Goal: Task Accomplishment & Management: Manage account settings

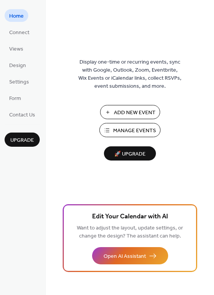
click at [124, 127] on span "Manage Events" at bounding box center [134, 131] width 43 height 8
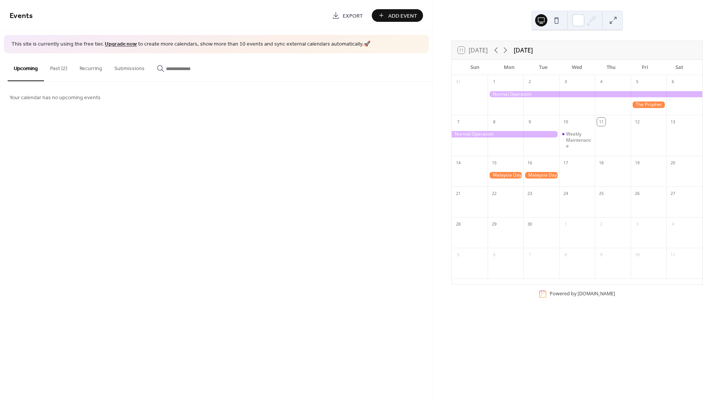
click at [525, 93] on div at bounding box center [595, 94] width 215 height 7
click at [509, 166] on div "15" at bounding box center [506, 162] width 36 height 12
click at [574, 140] on div "Weekly Maintenance" at bounding box center [579, 140] width 26 height 18
click at [62, 71] on button "Past (2)" at bounding box center [58, 66] width 29 height 27
click at [599, 295] on link "[DOMAIN_NAME]" at bounding box center [597, 293] width 38 height 7
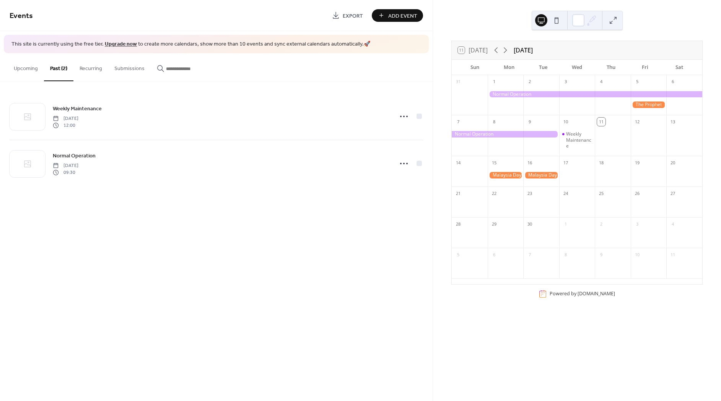
click at [21, 72] on button "Upcoming" at bounding box center [26, 66] width 36 height 27
click at [406, 15] on span "Add Event" at bounding box center [402, 16] width 29 height 8
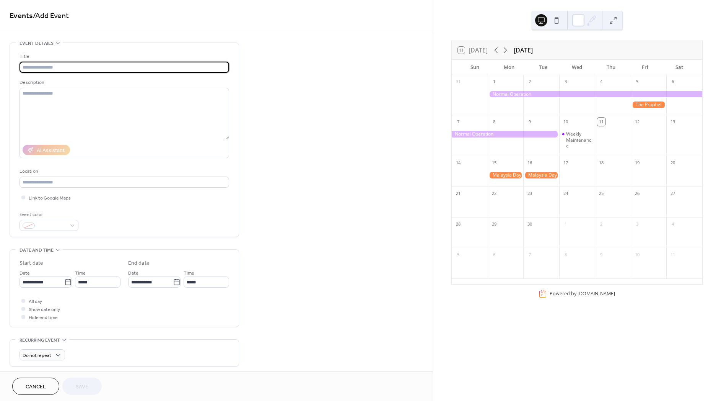
scroll to position [2, 0]
type input "**********"
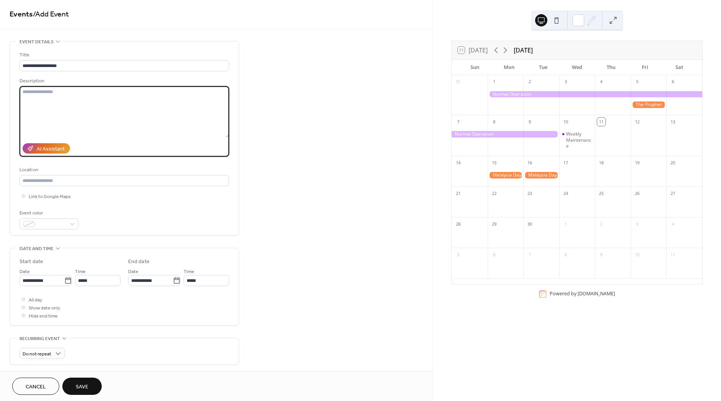
click at [139, 93] on textarea at bounding box center [125, 111] width 210 height 51
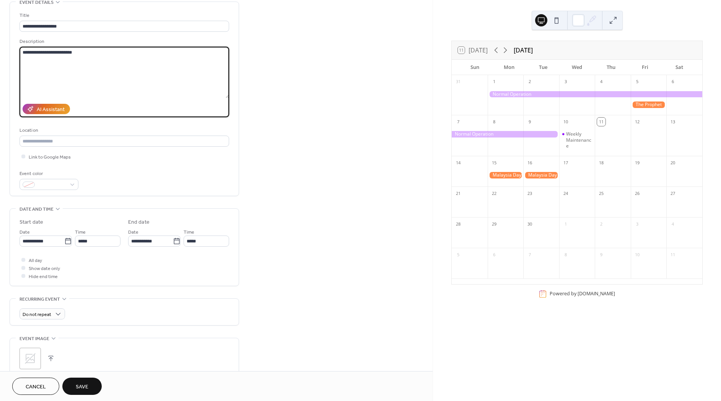
scroll to position [42, 0]
type textarea "**********"
click at [73, 184] on div at bounding box center [49, 183] width 59 height 11
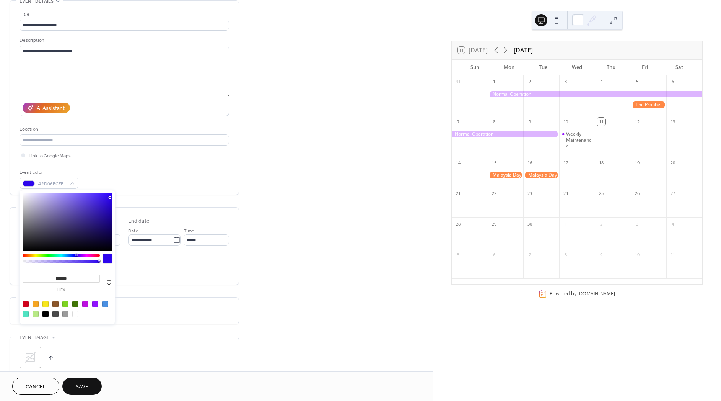
type input "*******"
drag, startPoint x: 106, startPoint y: 198, endPoint x: 111, endPoint y: 195, distance: 5.5
click at [111, 195] on div at bounding box center [68, 221] width 90 height 57
click at [134, 170] on div "Event color #2D04F6FF" at bounding box center [125, 178] width 210 height 20
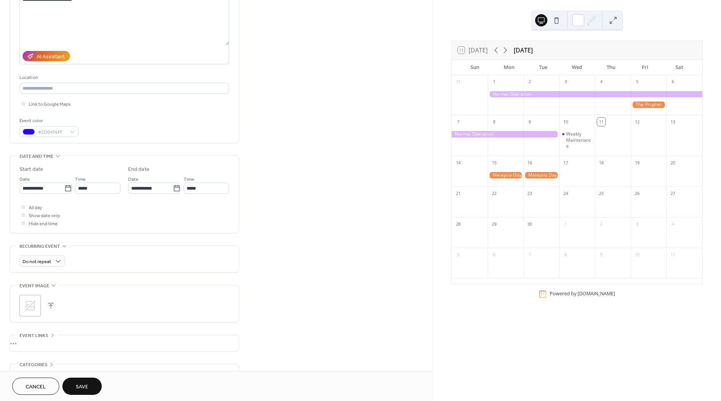
scroll to position [94, 0]
click at [57, 187] on input "**********" at bounding box center [42, 187] width 45 height 11
click at [69, 266] on td "24" at bounding box center [67, 268] width 12 height 11
type input "**********"
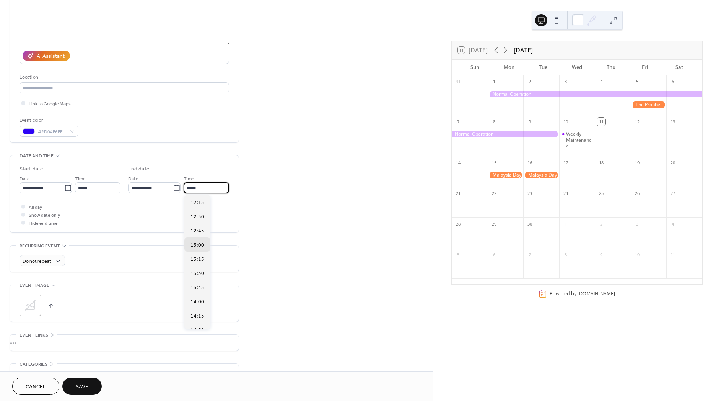
click at [205, 188] on input "*****" at bounding box center [207, 187] width 46 height 11
click at [201, 307] on span "18:30" at bounding box center [198, 306] width 14 height 8
type input "*****"
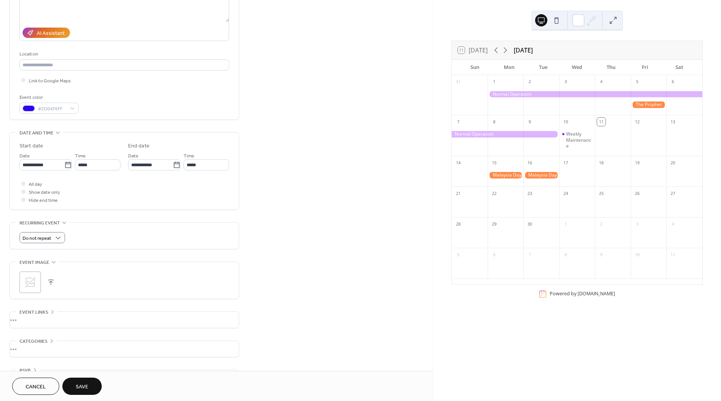
scroll to position [117, 0]
click at [46, 298] on div "Monthly" at bounding box center [42, 294] width 45 height 14
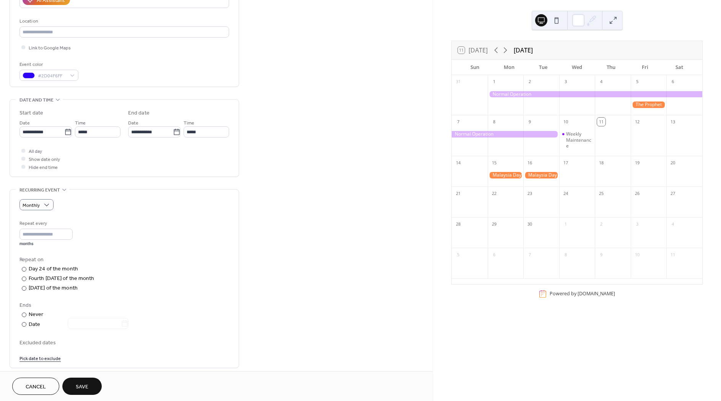
scroll to position [154, 0]
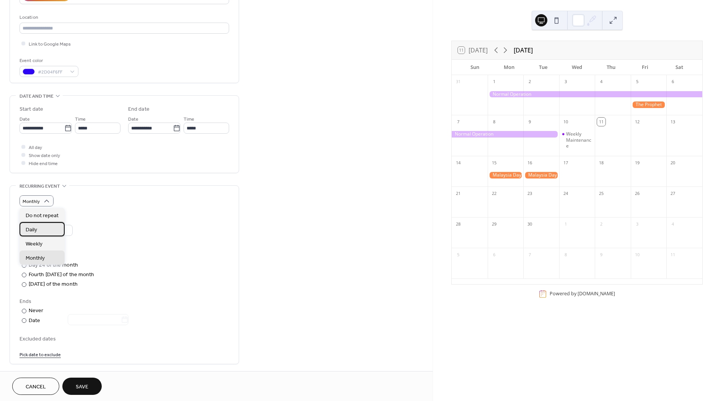
click at [46, 228] on div "Daily" at bounding box center [42, 229] width 45 height 14
click at [48, 244] on div "Weekly" at bounding box center [42, 243] width 45 height 14
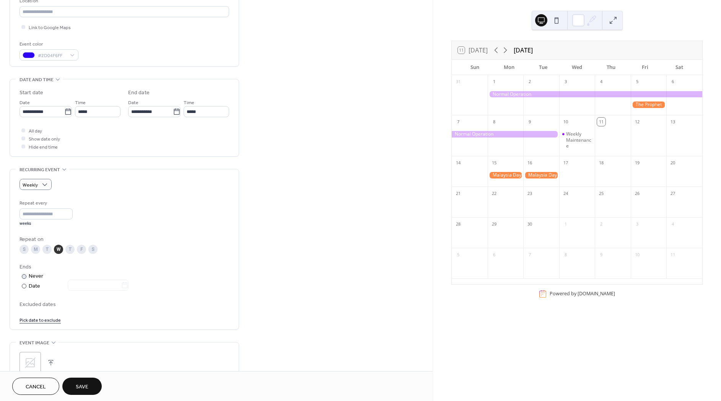
scroll to position [171, 0]
click at [48, 318] on link "Pick date to exclude" at bounding box center [40, 319] width 41 height 8
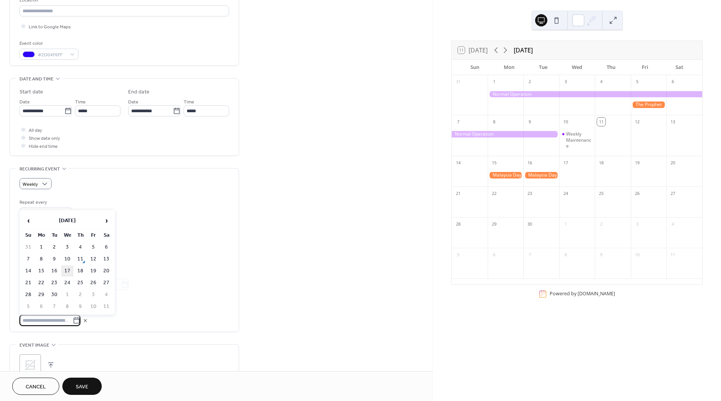
click at [70, 272] on td "17" at bounding box center [67, 270] width 12 height 11
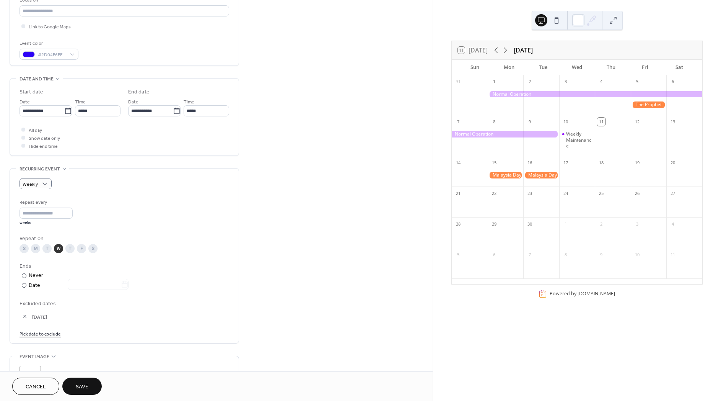
click at [50, 336] on link "Pick date to exclude" at bounding box center [40, 333] width 41 height 8
click at [169, 237] on div "Repeat on" at bounding box center [124, 239] width 208 height 8
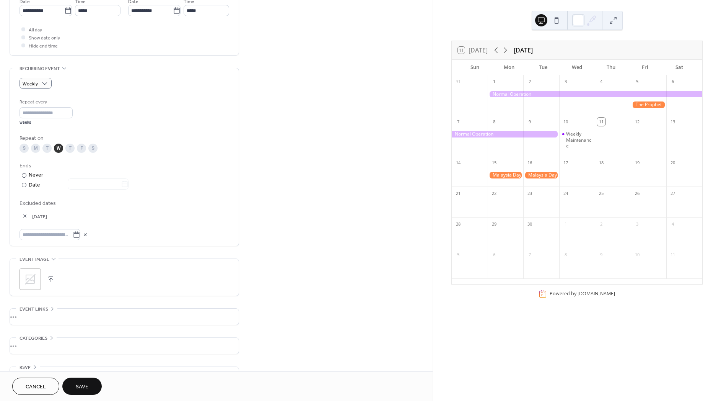
scroll to position [272, 0]
click at [160, 12] on input "**********" at bounding box center [150, 10] width 45 height 11
click at [166, 102] on td "30" at bounding box center [163, 102] width 12 height 11
type input "**********"
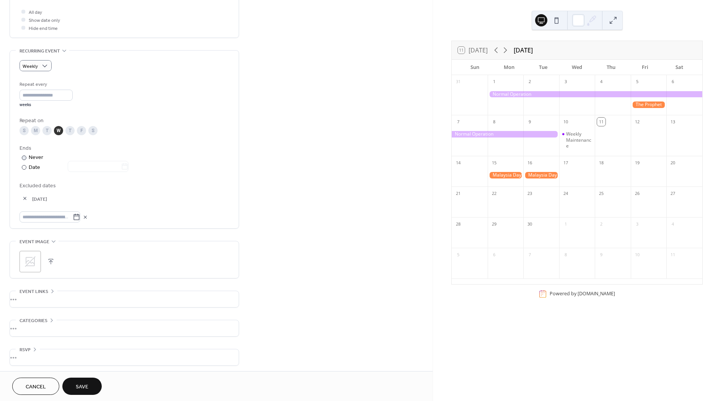
scroll to position [291, 0]
click at [83, 383] on span "Save" at bounding box center [82, 387] width 13 height 8
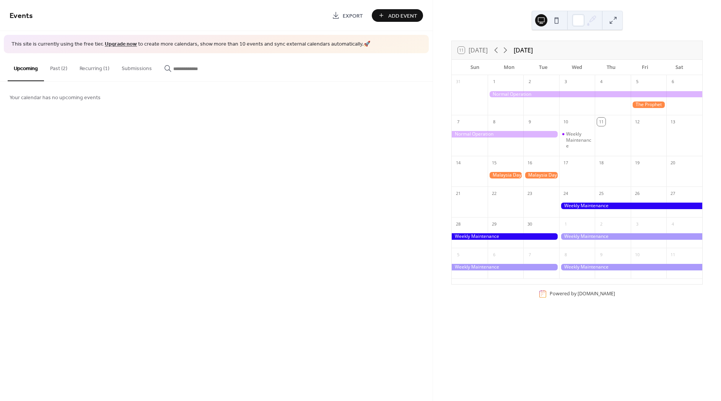
click at [96, 68] on button "Recurring (1)" at bounding box center [94, 66] width 42 height 27
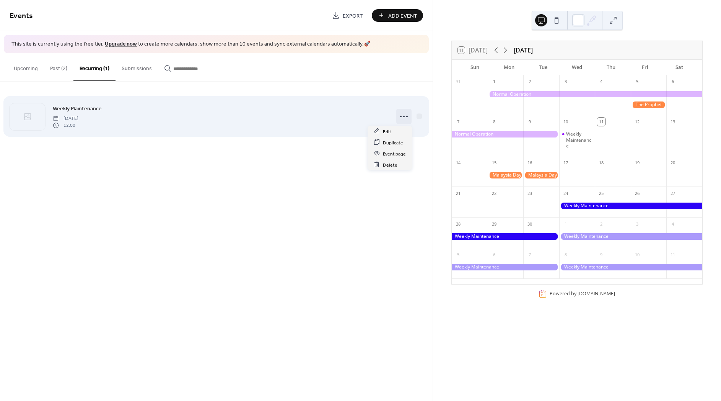
click at [400, 115] on icon at bounding box center [404, 116] width 12 height 12
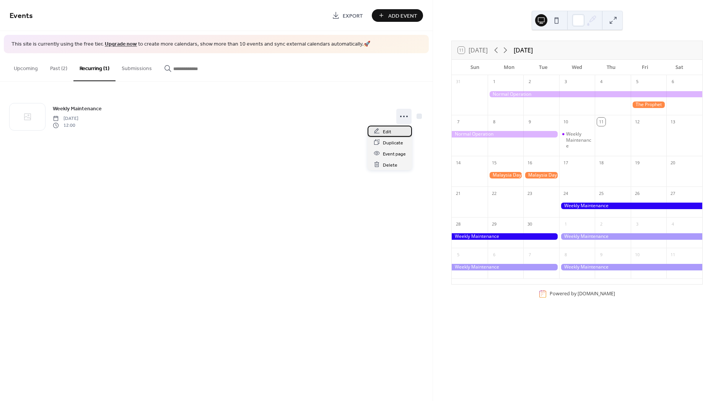
click at [394, 130] on div "Edit" at bounding box center [390, 131] width 44 height 11
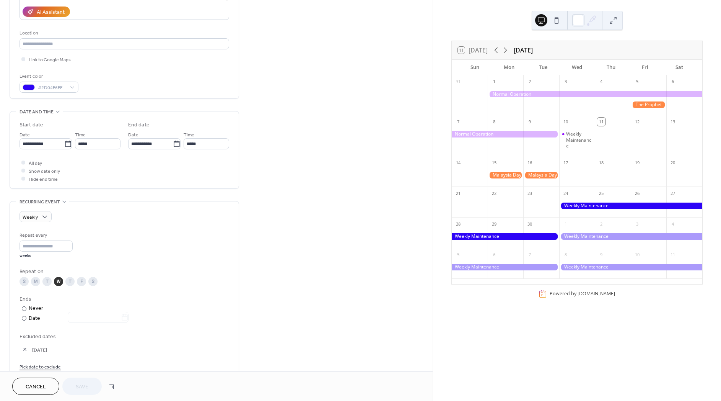
scroll to position [139, 0]
click at [160, 143] on input "**********" at bounding box center [150, 143] width 45 height 11
drag, startPoint x: 179, startPoint y: 224, endPoint x: 198, endPoint y: 194, distance: 35.7
click at [179, 224] on td "24" at bounding box center [176, 223] width 12 height 11
type input "**********"
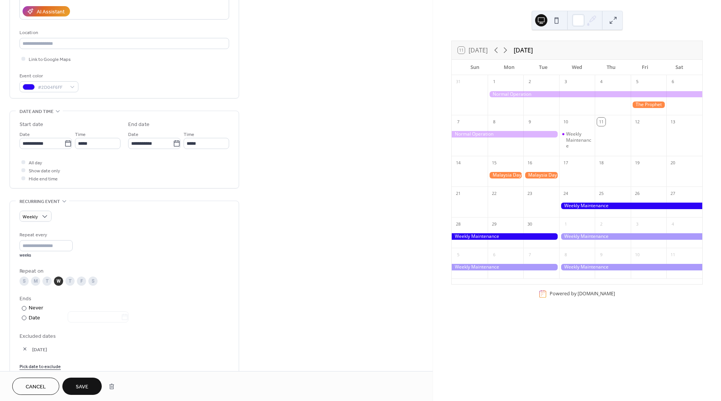
scroll to position [149, 0]
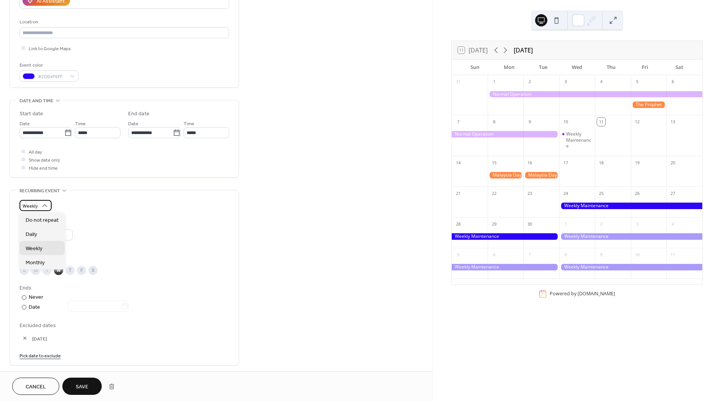
click at [37, 209] on span "Weekly" at bounding box center [30, 206] width 15 height 9
click at [41, 221] on span "Do not repeat" at bounding box center [42, 220] width 33 height 8
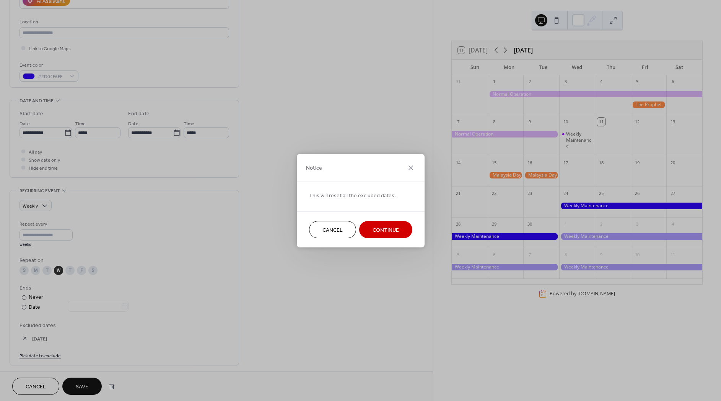
click at [401, 229] on button "Continue" at bounding box center [385, 229] width 53 height 17
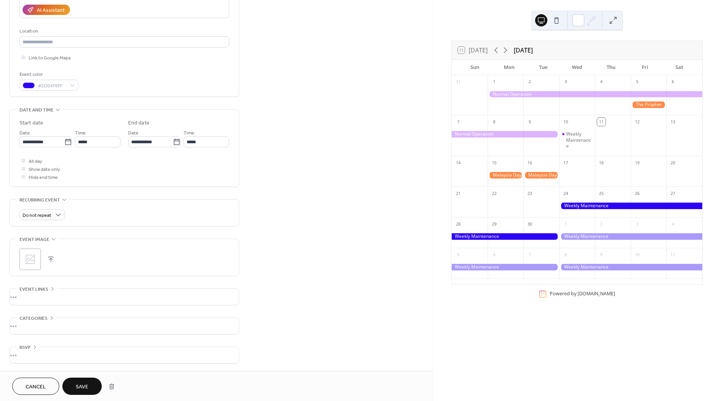
scroll to position [140, 0]
click at [88, 386] on span "Save" at bounding box center [82, 387] width 13 height 8
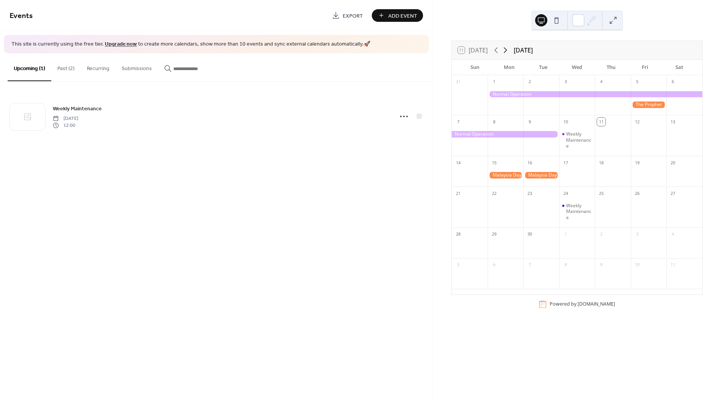
click at [505, 51] on icon at bounding box center [505, 50] width 9 height 9
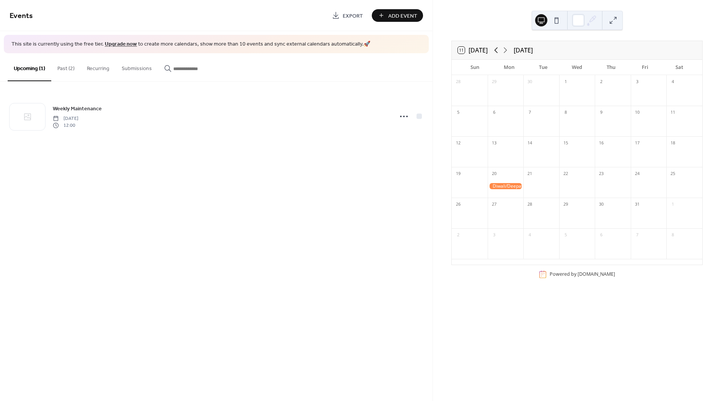
click at [497, 47] on icon at bounding box center [496, 50] width 9 height 9
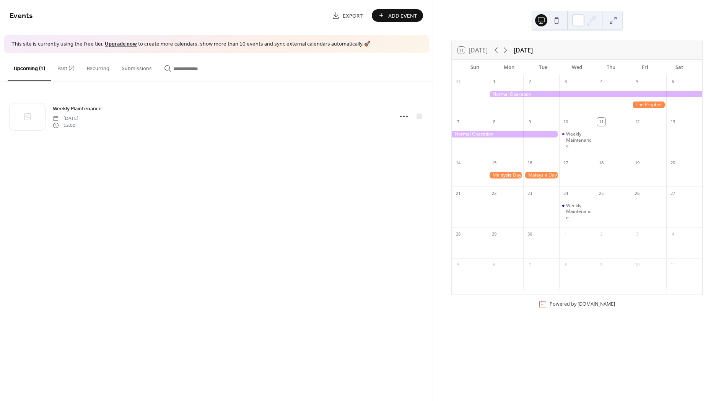
click at [388, 14] on button "Add Event" at bounding box center [397, 15] width 51 height 13
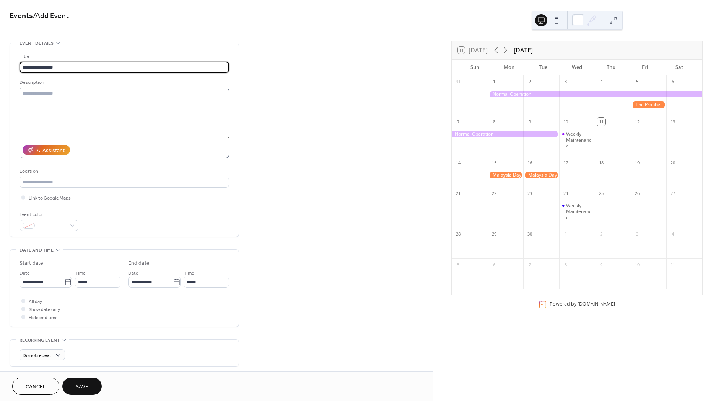
type input "**********"
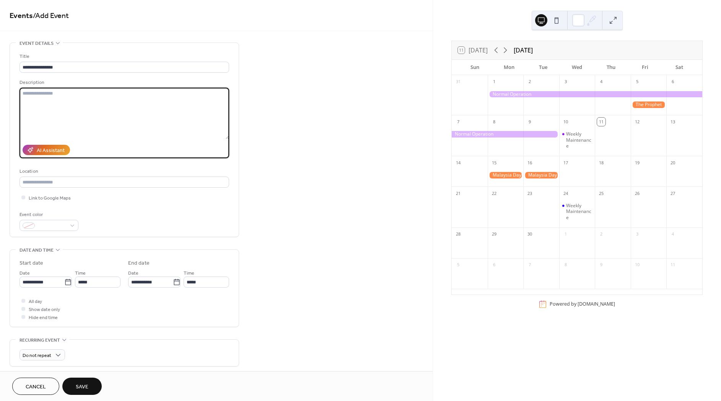
click at [78, 99] on textarea at bounding box center [125, 113] width 210 height 51
type textarea "**********"
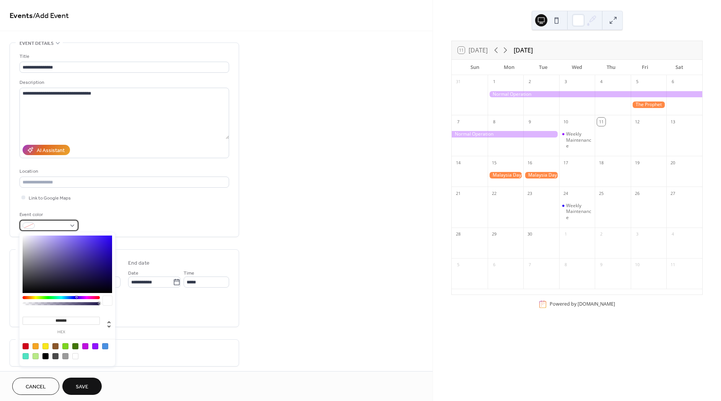
click at [66, 224] on div at bounding box center [49, 225] width 59 height 11
click at [86, 347] on div at bounding box center [85, 346] width 6 height 6
type input "*******"
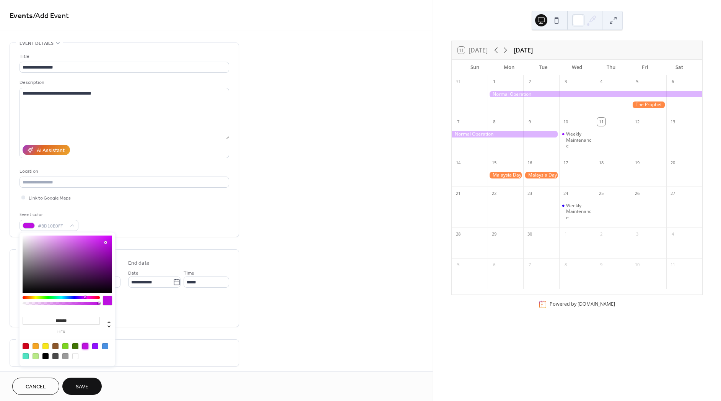
click at [113, 213] on div "Event color #BD10E0FF" at bounding box center [125, 220] width 210 height 20
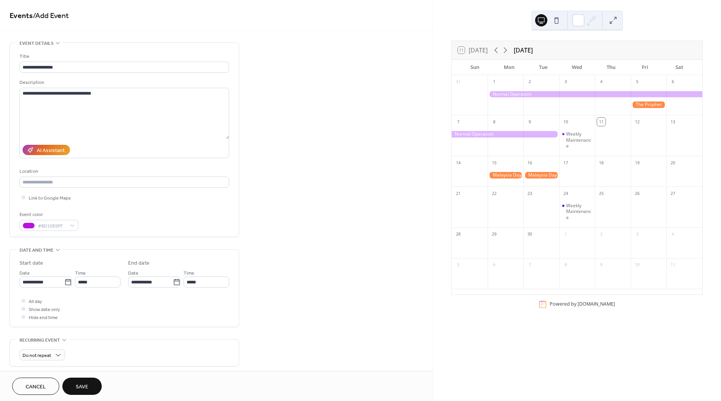
click at [527, 135] on div at bounding box center [506, 134] width 108 height 7
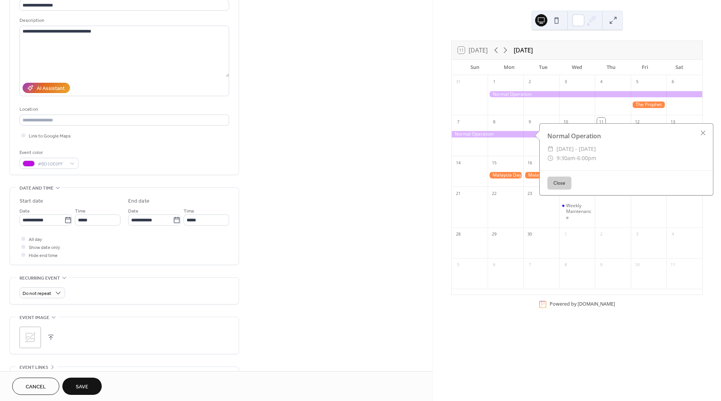
scroll to position [63, 0]
click at [349, 155] on div "**********" at bounding box center [216, 213] width 433 height 468
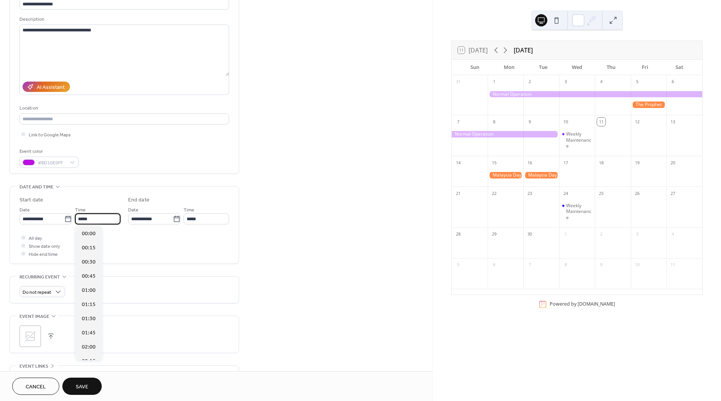
click at [92, 220] on input "*****" at bounding box center [98, 218] width 46 height 11
click at [93, 282] on span "09:30" at bounding box center [89, 284] width 14 height 8
type input "*****"
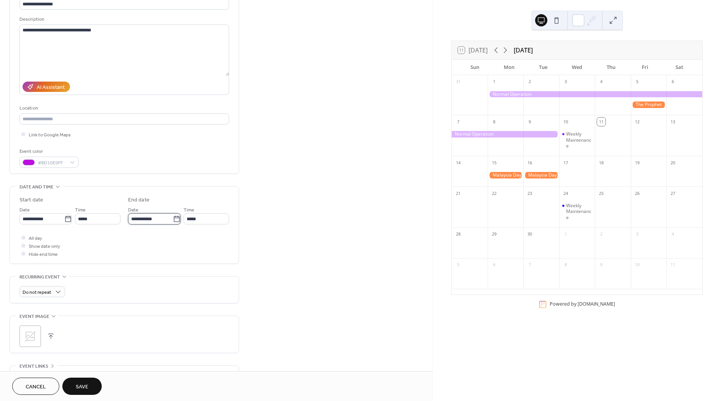
click at [166, 221] on input "**********" at bounding box center [150, 218] width 45 height 11
click at [163, 310] on td "30" at bounding box center [163, 310] width 12 height 11
type input "**********"
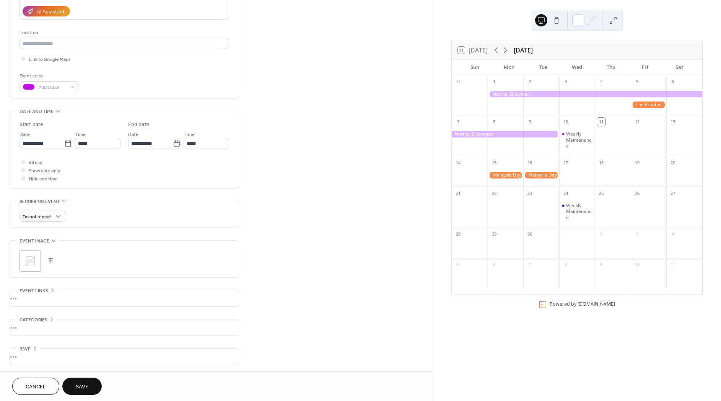
scroll to position [140, 0]
click at [49, 243] on div "Daily" at bounding box center [42, 243] width 45 height 14
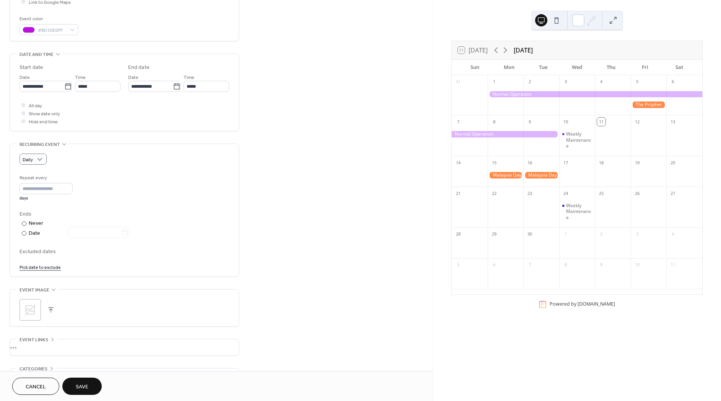
scroll to position [201, 0]
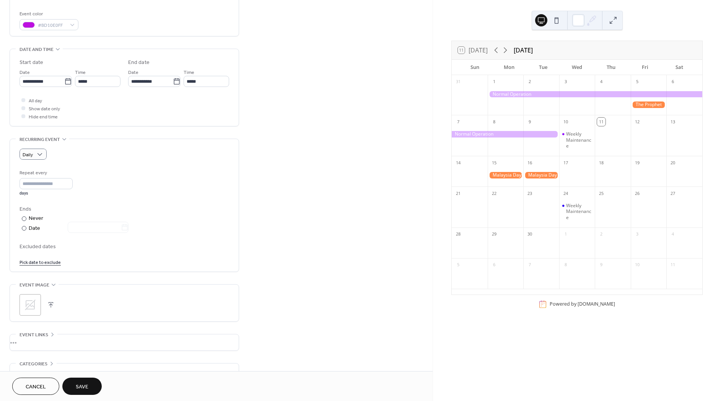
click at [40, 263] on link "Pick date to exclude" at bounding box center [40, 262] width 41 height 8
click at [67, 341] on td "24" at bounding box center [67, 343] width 12 height 11
click at [75, 385] on button "Save" at bounding box center [81, 385] width 39 height 17
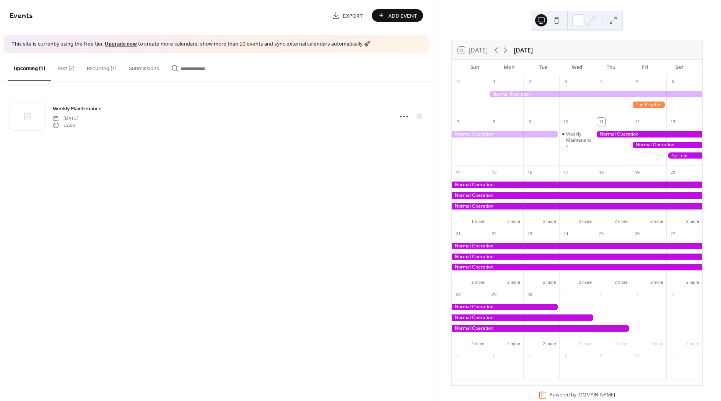
click at [643, 145] on div at bounding box center [667, 145] width 72 height 7
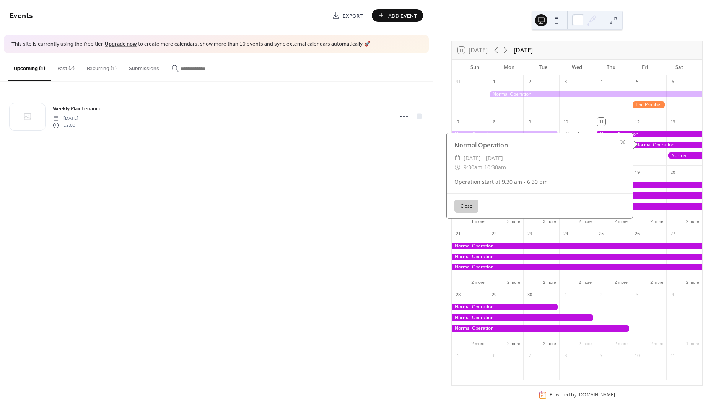
click at [646, 134] on div at bounding box center [649, 134] width 108 height 7
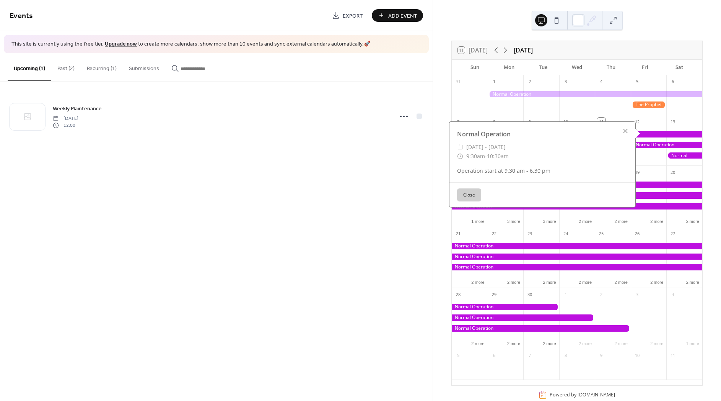
click at [675, 154] on div at bounding box center [685, 155] width 36 height 7
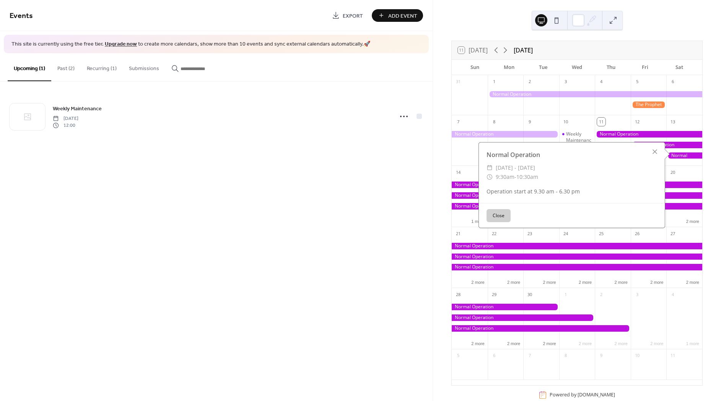
click at [430, 203] on div "Events Export Add Event This site is currently using the free tier. Upgrade now…" at bounding box center [216, 200] width 433 height 401
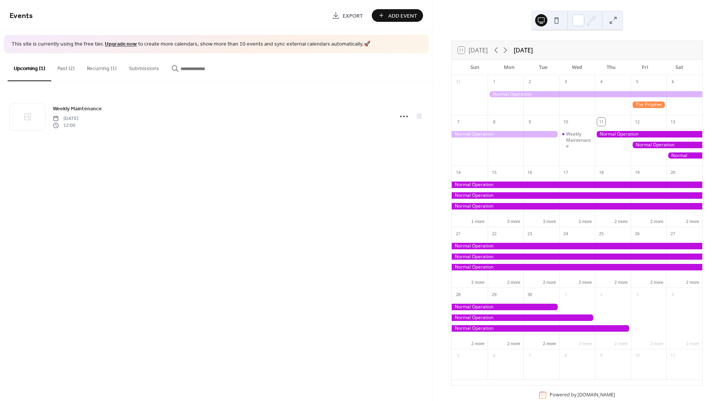
click at [500, 96] on div at bounding box center [595, 94] width 215 height 7
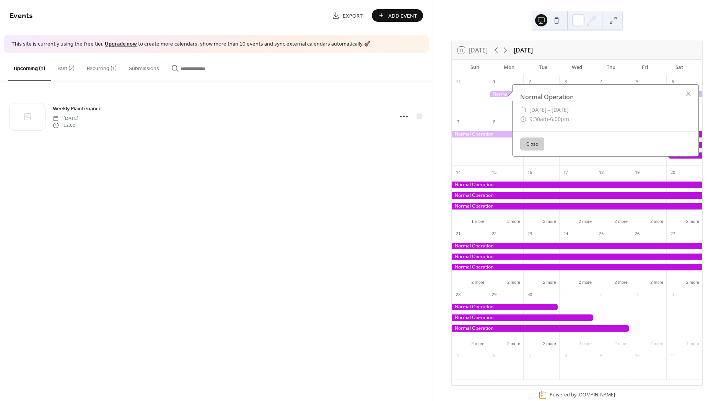
click at [66, 73] on button "Past (2)" at bounding box center [65, 66] width 29 height 27
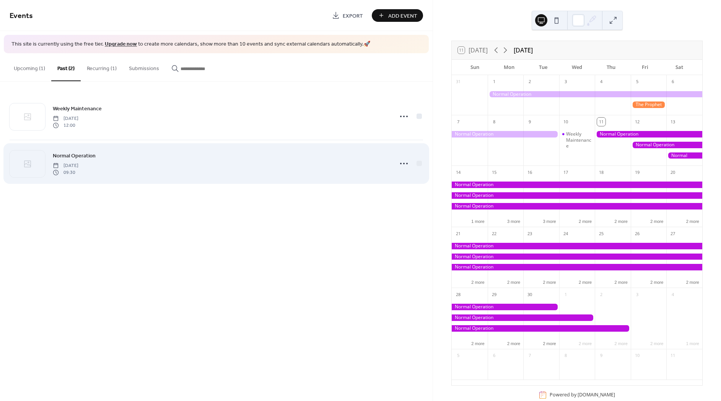
click at [129, 164] on div "Normal Operation Monday, September 1, 2025 09:30" at bounding box center [221, 163] width 336 height 24
click at [331, 153] on div "Normal Operation Monday, September 1, 2025 09:30" at bounding box center [221, 163] width 336 height 24
drag, startPoint x: 405, startPoint y: 165, endPoint x: 401, endPoint y: 165, distance: 4.2
click at [405, 165] on icon at bounding box center [404, 163] width 12 height 12
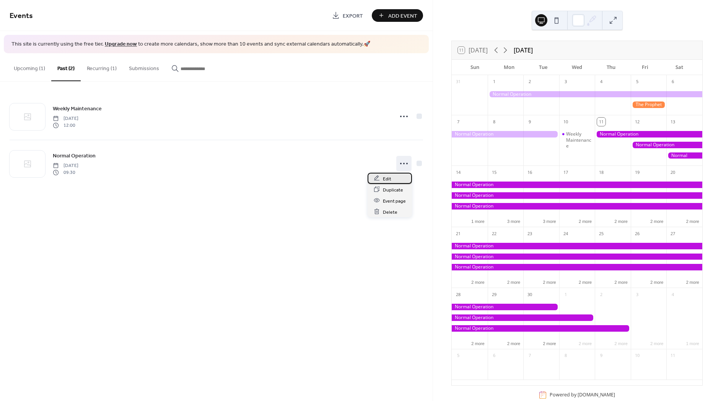
click at [399, 178] on div "Edit" at bounding box center [390, 178] width 44 height 11
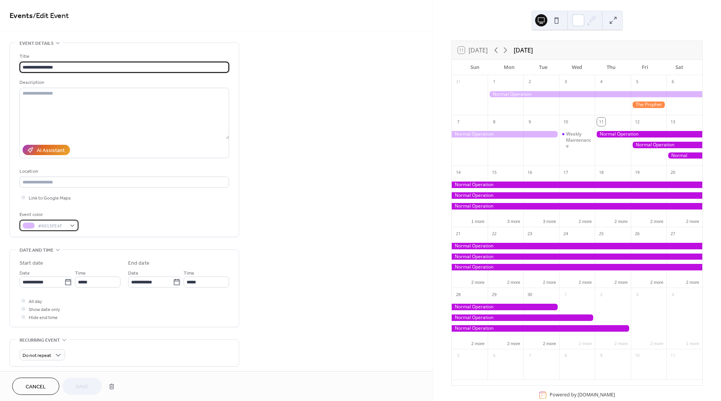
click at [68, 225] on div "#9013FE4F" at bounding box center [49, 225] width 59 height 11
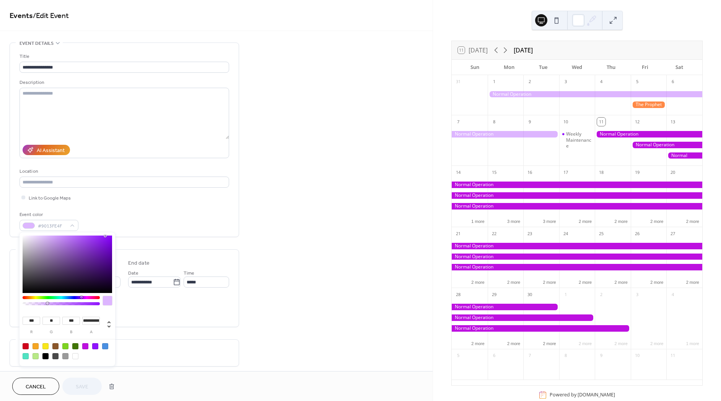
click at [556, 183] on div at bounding box center [577, 184] width 251 height 7
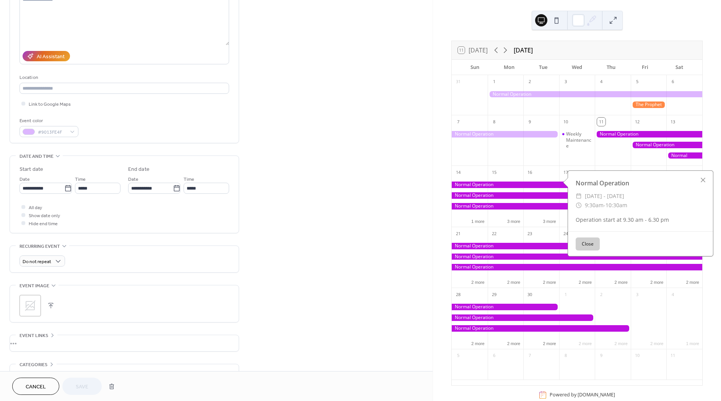
scroll to position [140, 0]
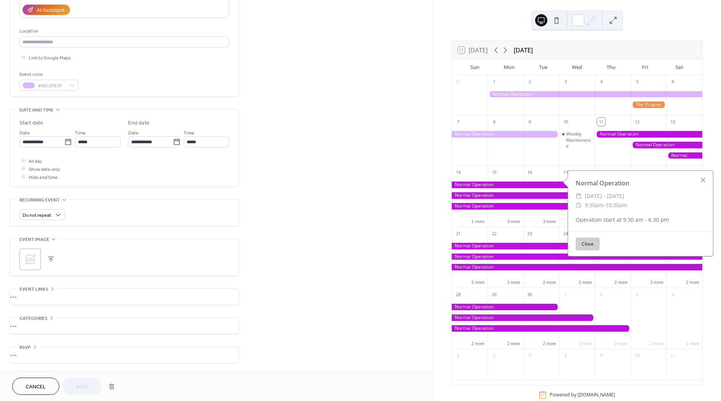
click at [39, 386] on span "Cancel" at bounding box center [36, 387] width 20 height 8
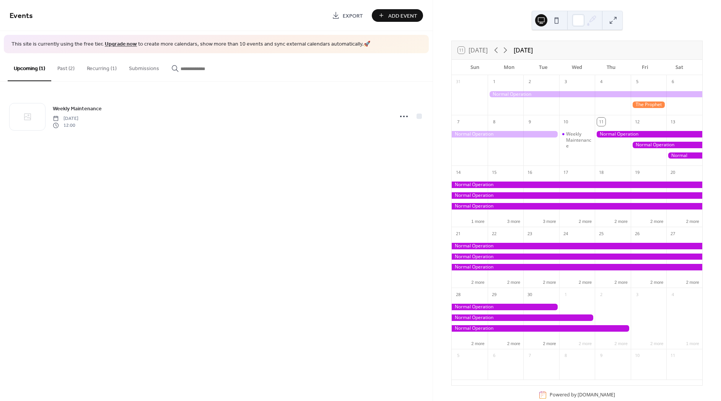
click at [98, 67] on button "Recurring (1)" at bounding box center [102, 66] width 42 height 27
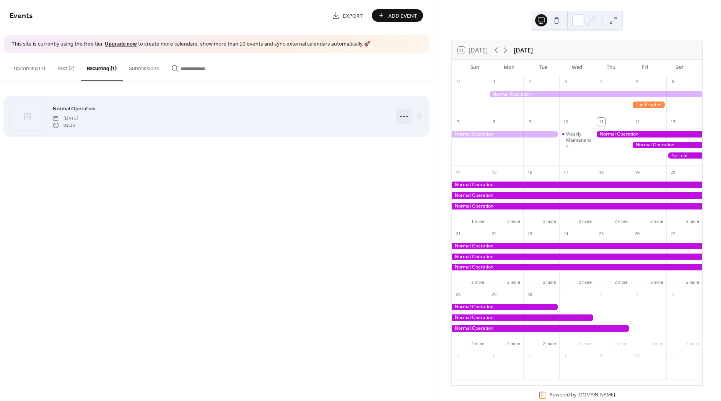
click at [403, 114] on icon at bounding box center [404, 116] width 12 height 12
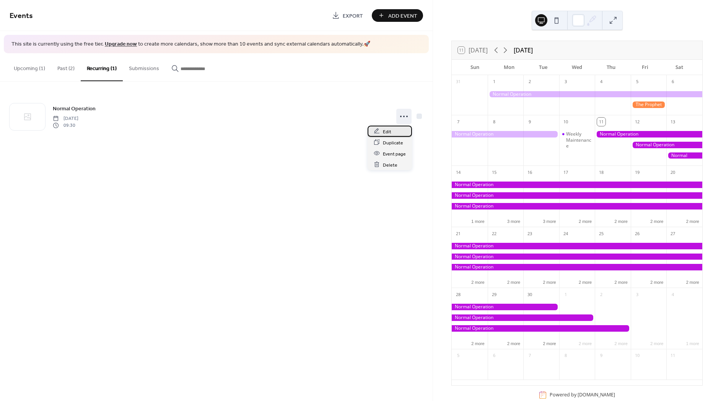
click at [382, 133] on div "Edit" at bounding box center [390, 131] width 44 height 11
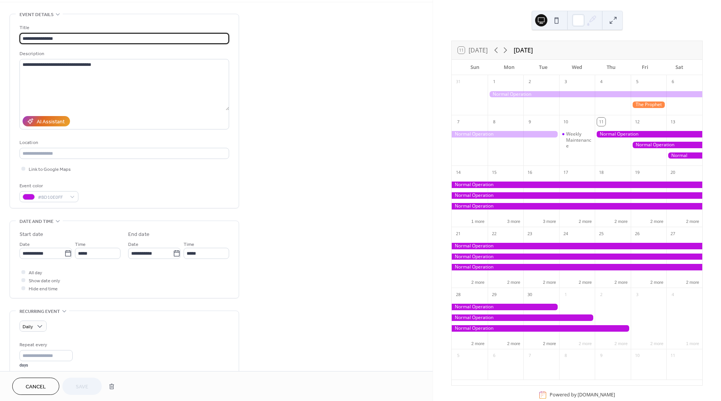
scroll to position [261, 0]
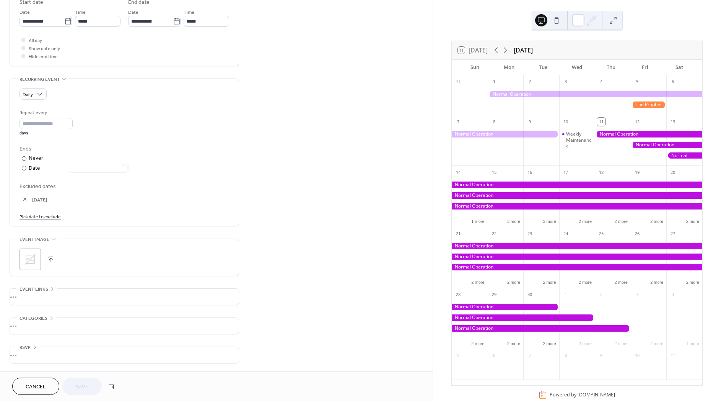
click at [43, 391] on button "Cancel" at bounding box center [35, 385] width 47 height 17
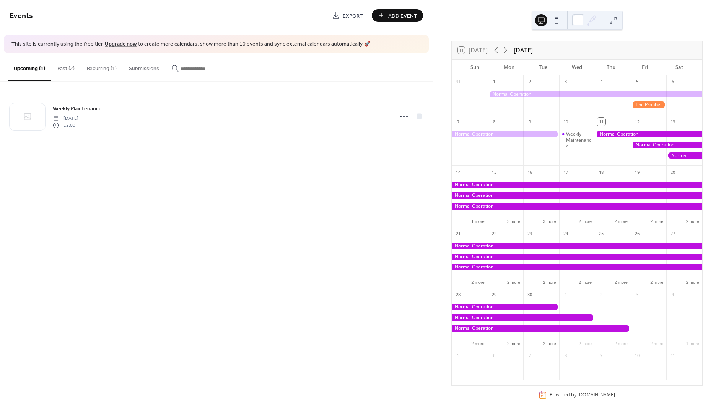
click at [69, 71] on button "Past (2)" at bounding box center [65, 66] width 29 height 27
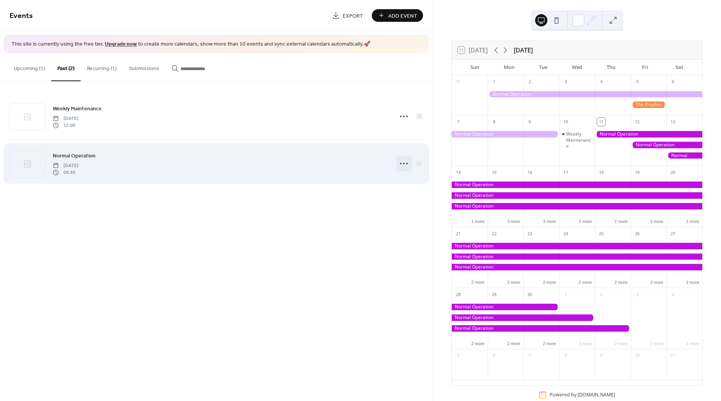
click at [408, 163] on circle at bounding box center [407, 164] width 2 height 2
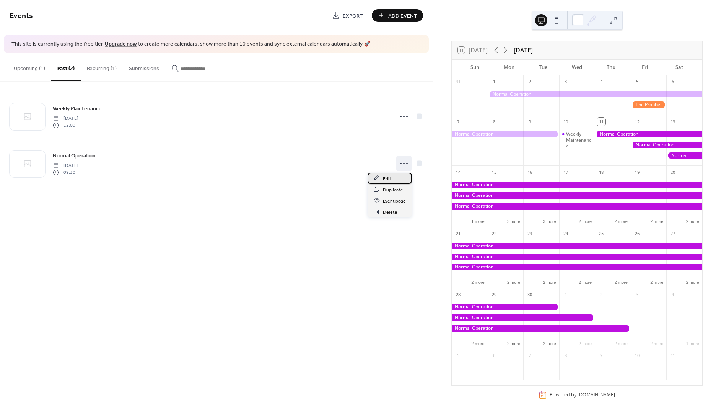
click at [398, 179] on div "Edit" at bounding box center [390, 178] width 44 height 11
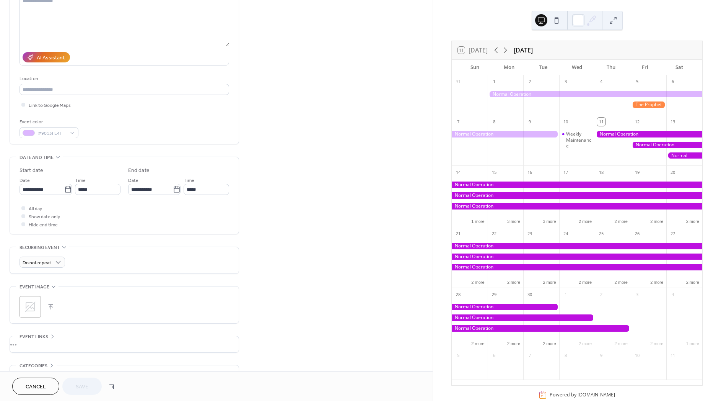
scroll to position [93, 0]
click at [36, 389] on span "Cancel" at bounding box center [36, 387] width 20 height 8
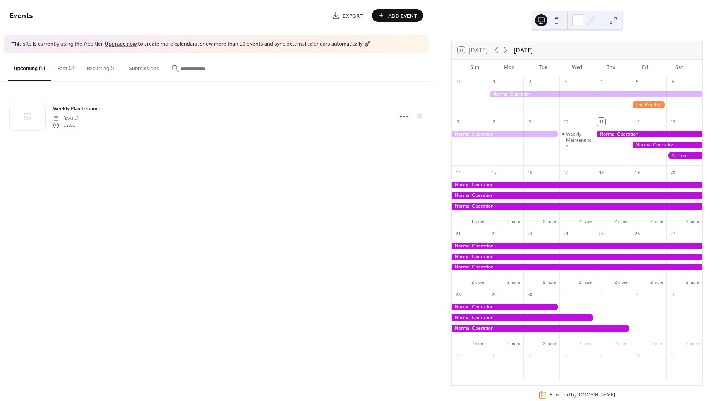
click at [95, 69] on button "Recurring (1)" at bounding box center [102, 66] width 42 height 27
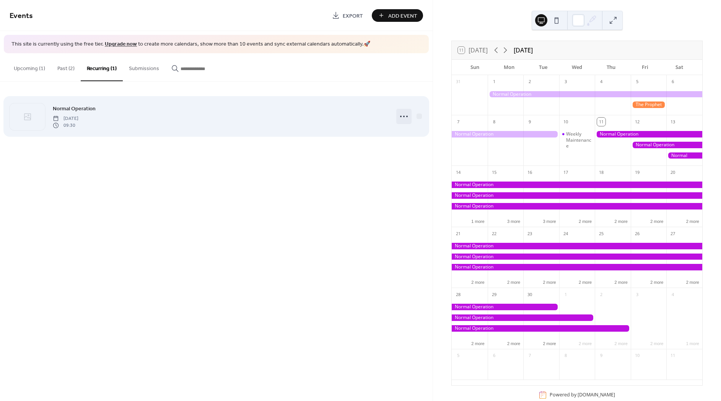
click at [403, 115] on icon at bounding box center [404, 116] width 12 height 12
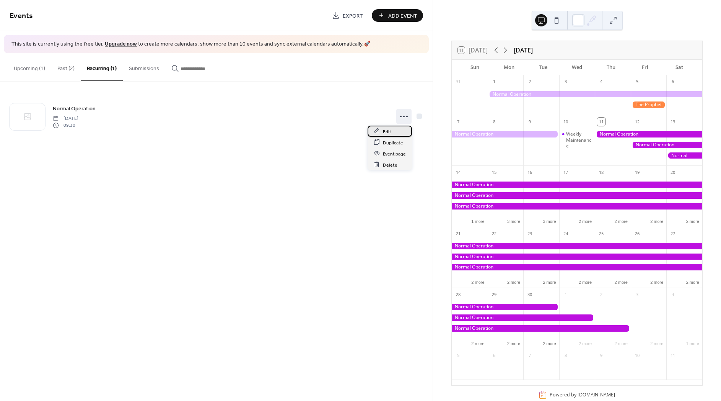
click at [396, 128] on div "Edit" at bounding box center [390, 131] width 44 height 11
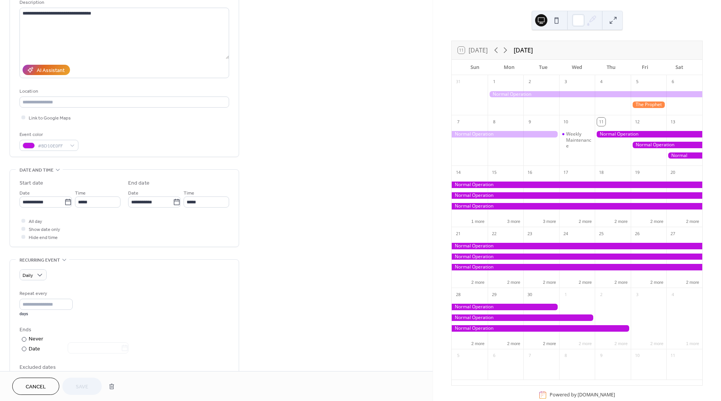
scroll to position [90, 0]
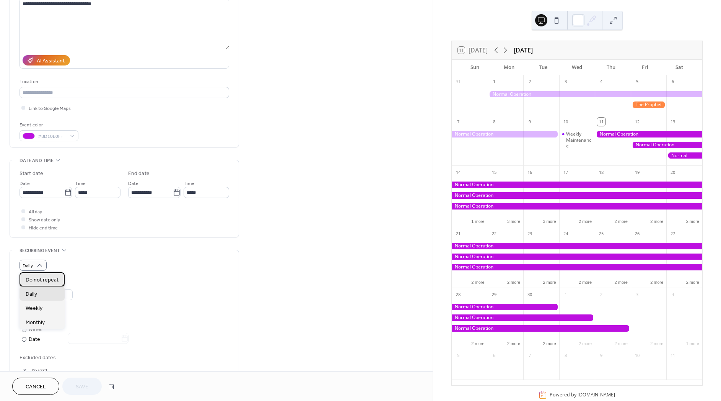
click at [46, 279] on span "Do not repeat" at bounding box center [42, 280] width 33 height 8
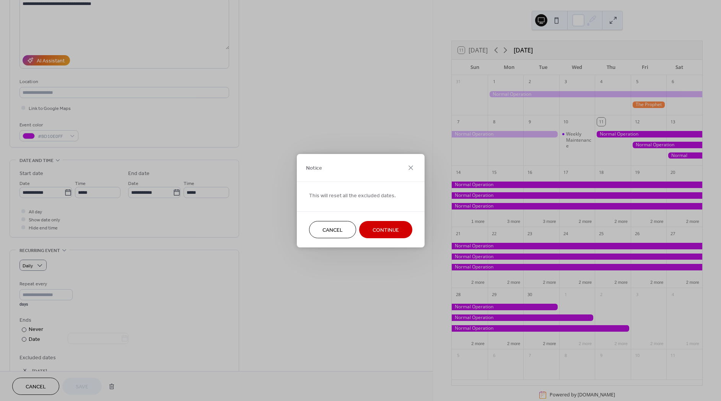
click at [401, 235] on button "Continue" at bounding box center [385, 229] width 53 height 17
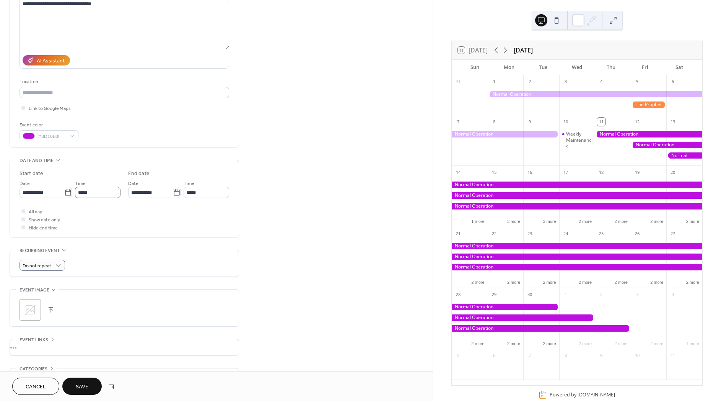
scroll to position [0, 0]
click at [46, 135] on span "#BD10E0FF" at bounding box center [52, 136] width 28 height 8
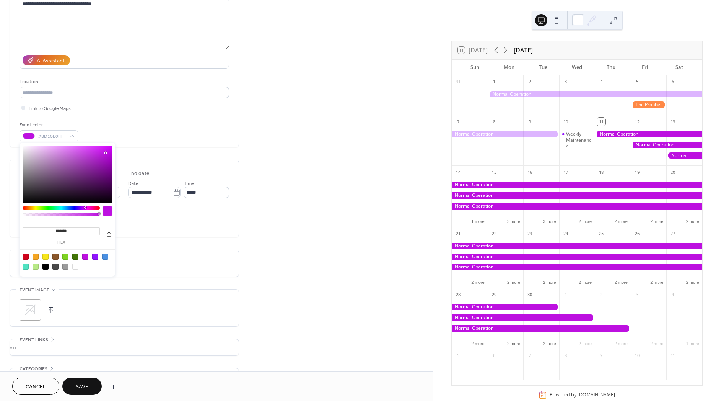
type input "***"
click at [64, 214] on div at bounding box center [61, 213] width 75 height 3
click at [123, 282] on div "**********" at bounding box center [125, 183] width 230 height 461
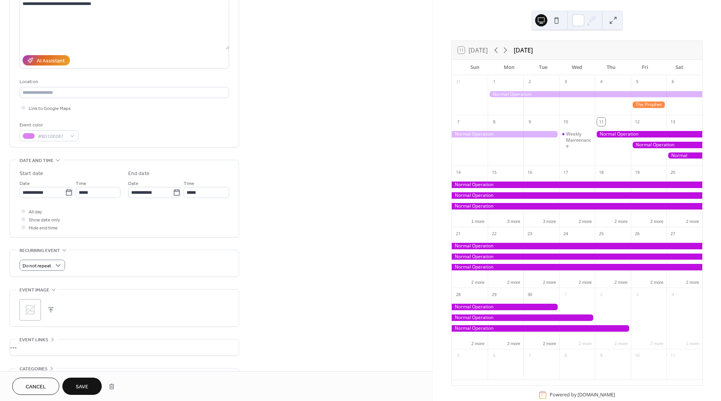
click at [90, 379] on button "Save" at bounding box center [81, 385] width 39 height 17
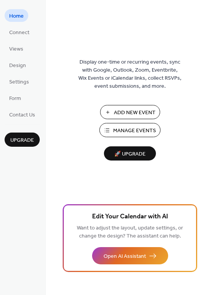
click at [134, 128] on span "Manage Events" at bounding box center [134, 131] width 43 height 8
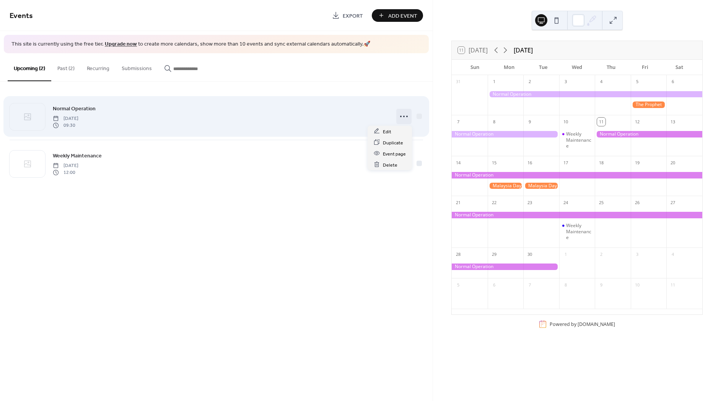
click at [403, 115] on icon at bounding box center [404, 116] width 12 height 12
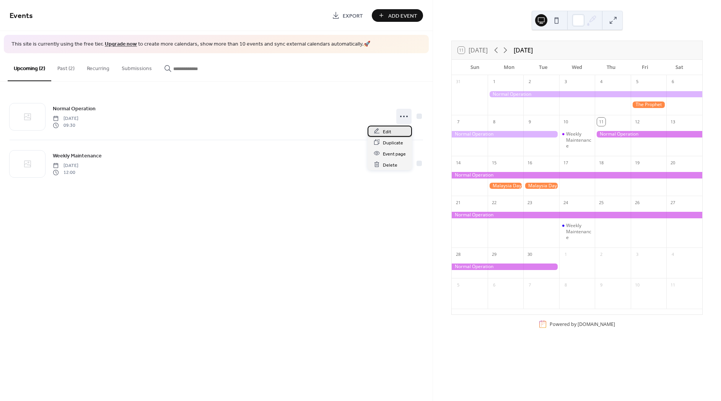
click at [393, 132] on div "Edit" at bounding box center [390, 131] width 44 height 11
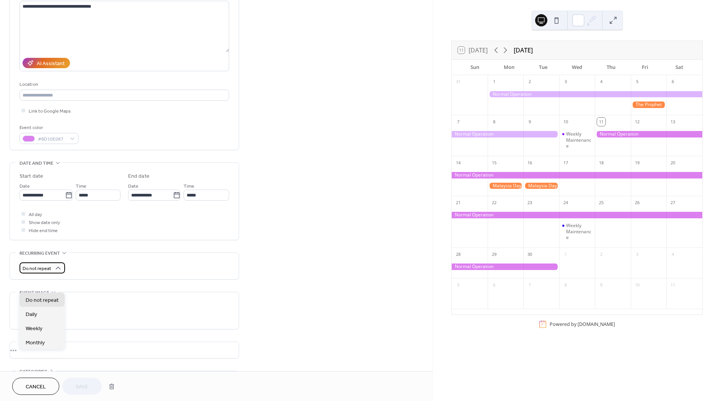
scroll to position [140, 0]
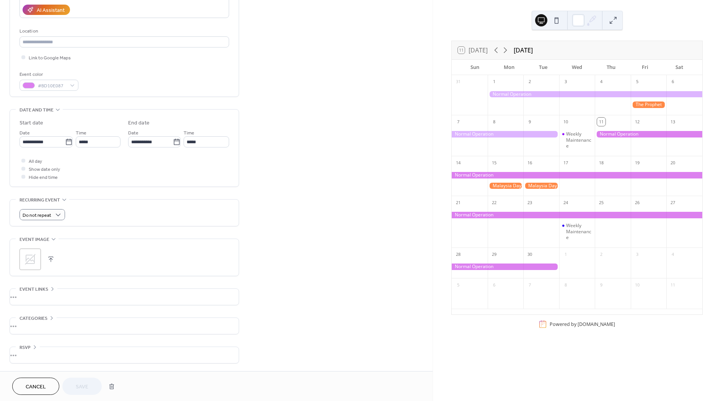
click at [119, 240] on div ";" at bounding box center [125, 257] width 210 height 37
click at [303, 187] on div "**********" at bounding box center [216, 136] width 433 height 468
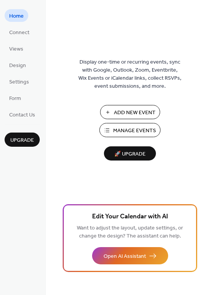
click at [151, 127] on span "Manage Events" at bounding box center [134, 131] width 43 height 8
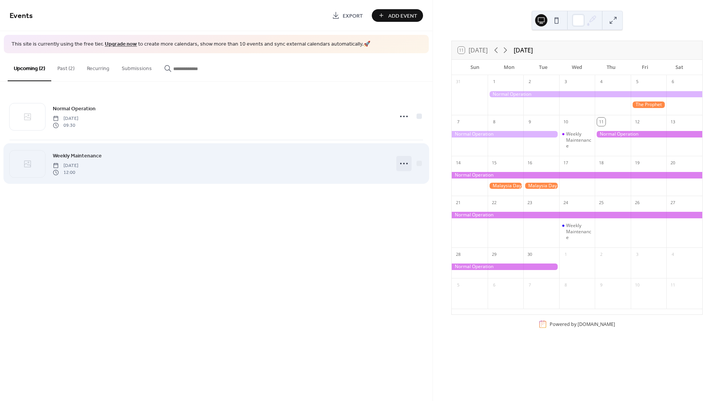
click at [403, 163] on icon at bounding box center [404, 163] width 12 height 12
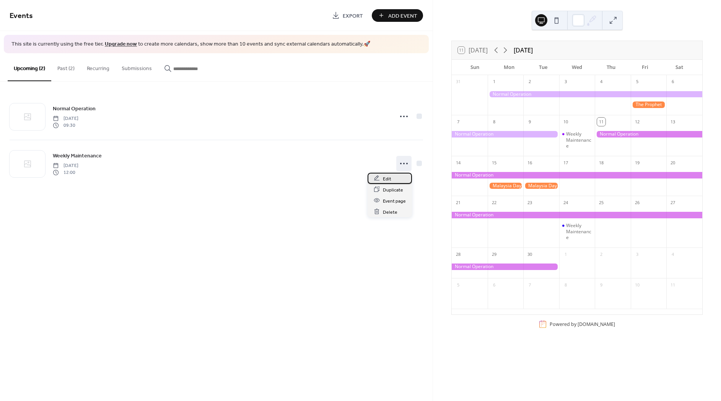
click at [398, 174] on div "Edit" at bounding box center [390, 178] width 44 height 11
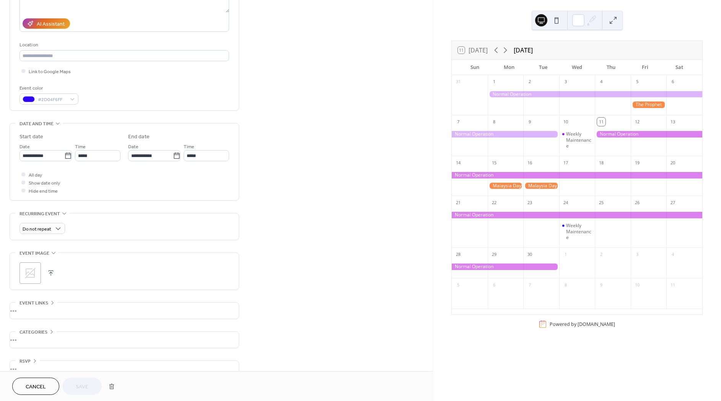
scroll to position [140, 0]
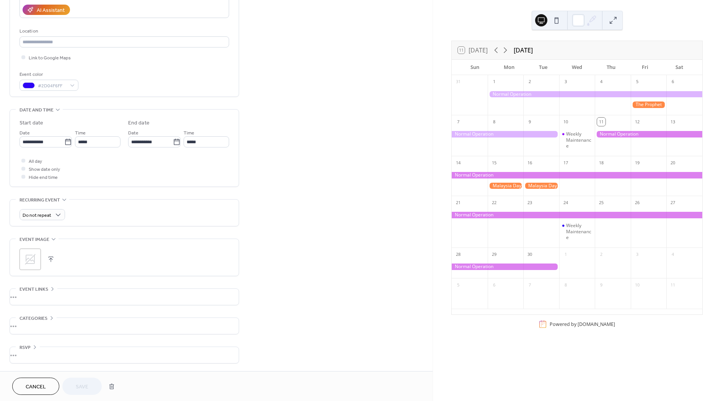
click at [47, 322] on div "•••" at bounding box center [124, 326] width 229 height 16
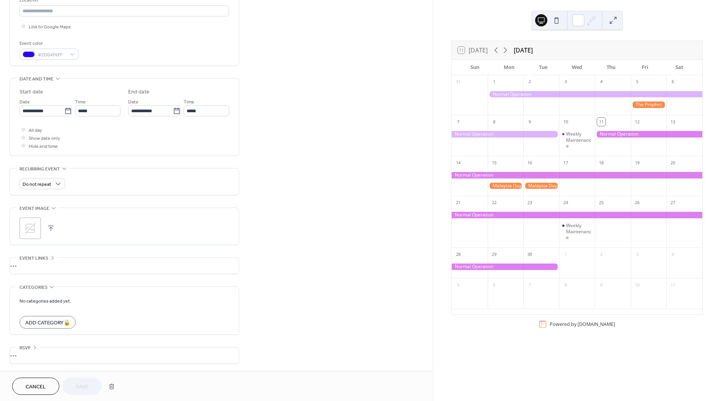
scroll to position [171, 0]
click at [47, 288] on div "Categories" at bounding box center [36, 288] width 41 height 8
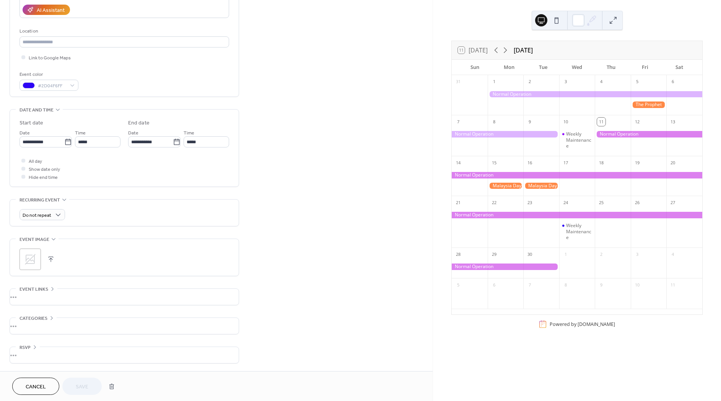
click at [47, 293] on div "•••" at bounding box center [124, 297] width 229 height 16
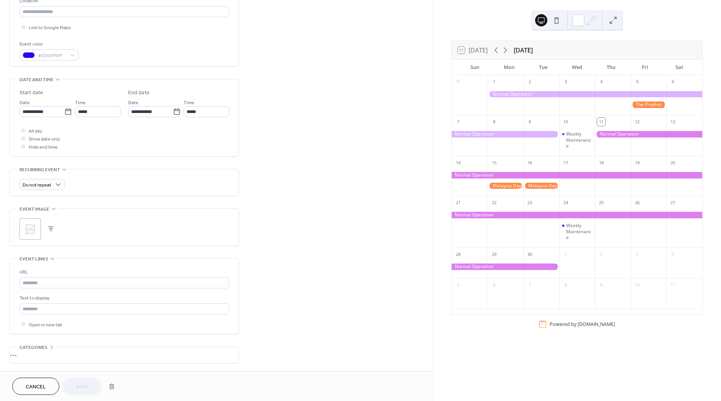
click at [49, 261] on icon at bounding box center [52, 258] width 6 height 6
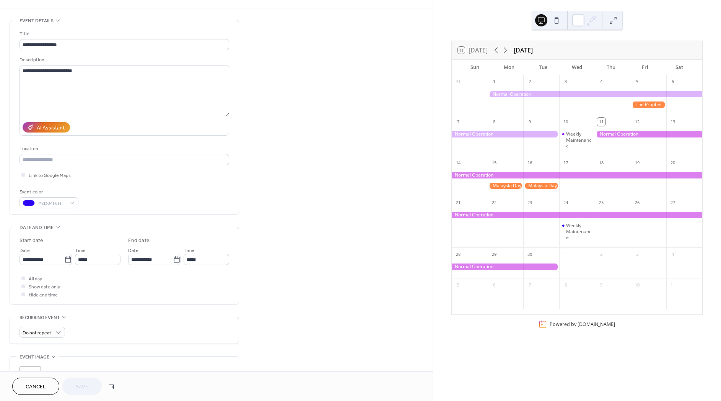
scroll to position [0, 0]
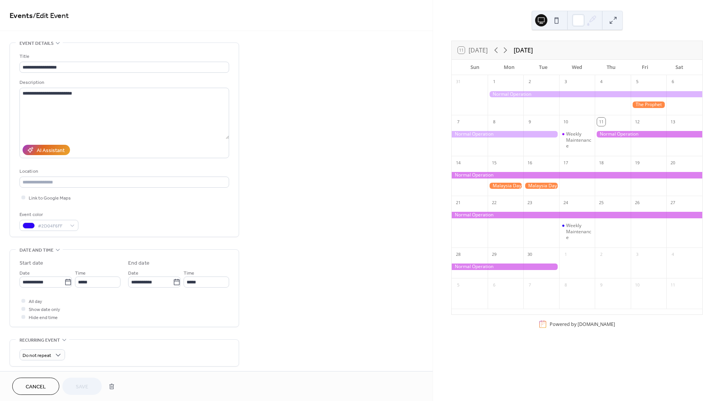
click at [551, 134] on div at bounding box center [506, 134] width 108 height 7
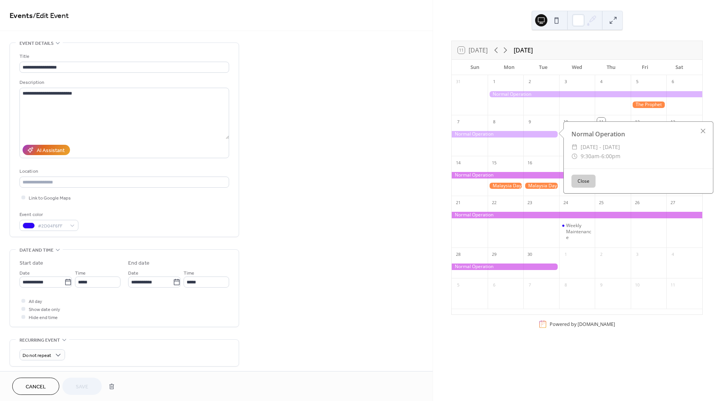
click at [551, 134] on div at bounding box center [506, 134] width 108 height 7
click at [640, 106] on div at bounding box center [649, 104] width 36 height 7
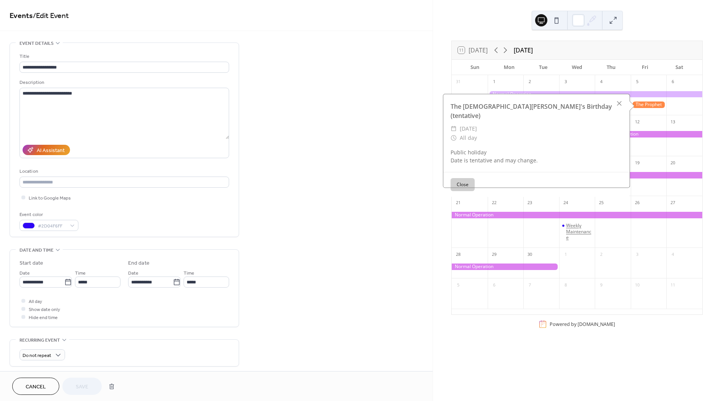
click at [576, 236] on div "Weekly Maintenance" at bounding box center [579, 231] width 26 height 18
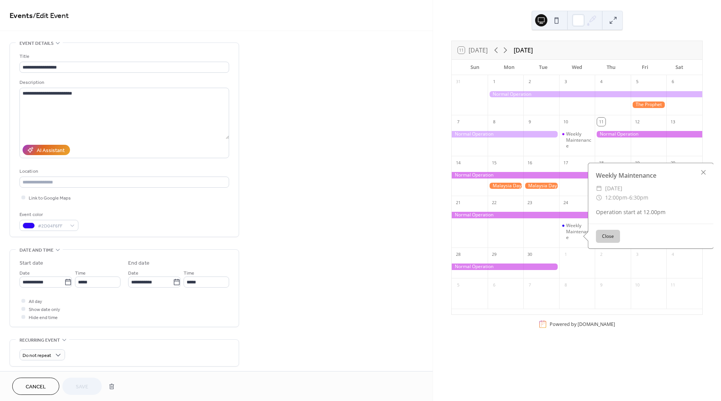
click at [272, 207] on div "**********" at bounding box center [216, 276] width 433 height 468
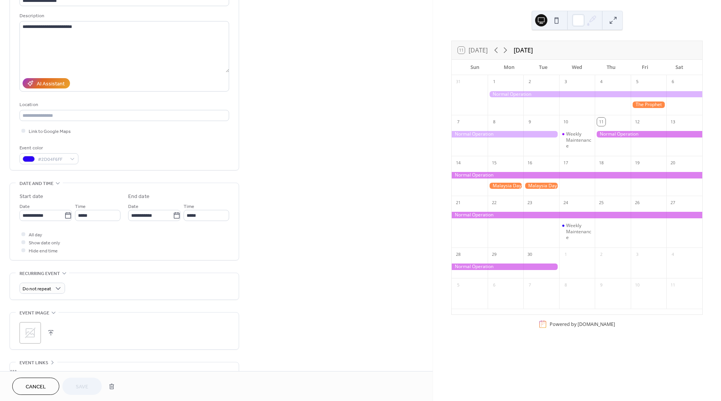
scroll to position [140, 0]
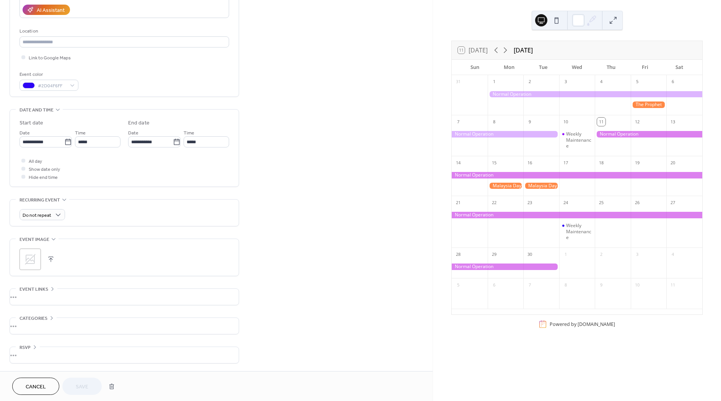
click at [49, 387] on button "Cancel" at bounding box center [35, 385] width 47 height 17
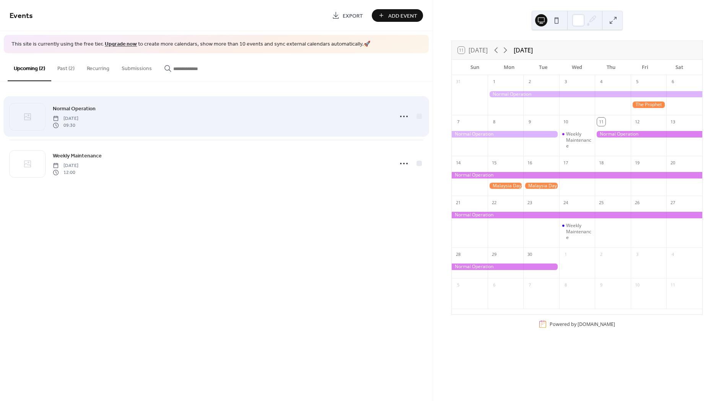
click at [125, 130] on div "Normal Operation [DATE] 09:30" at bounding box center [217, 116] width 414 height 47
click at [404, 115] on icon at bounding box center [404, 116] width 12 height 12
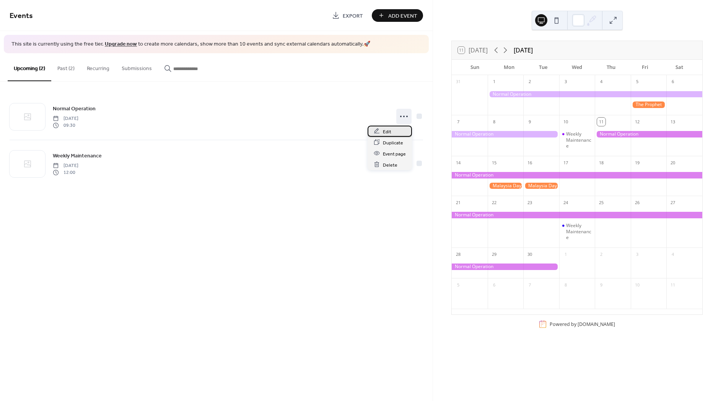
click at [383, 132] on span "Edit" at bounding box center [387, 131] width 8 height 8
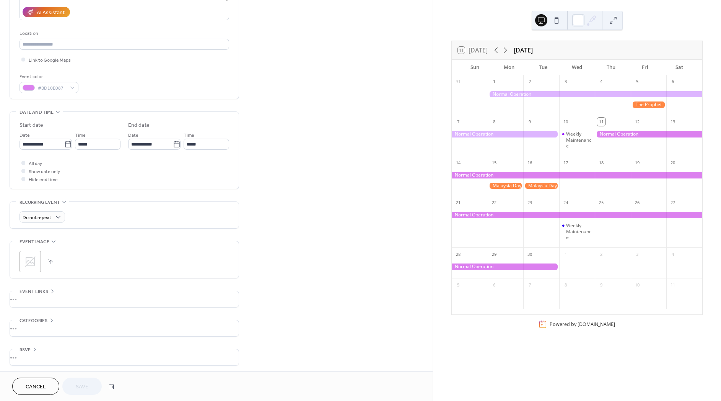
scroll to position [140, 0]
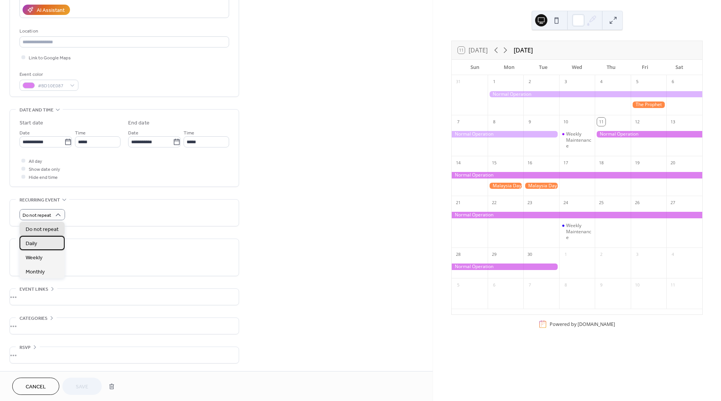
click at [49, 246] on div "Daily" at bounding box center [42, 243] width 45 height 14
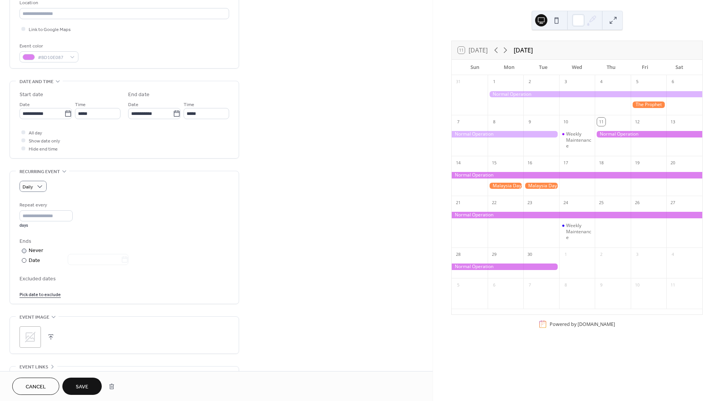
scroll to position [176, 0]
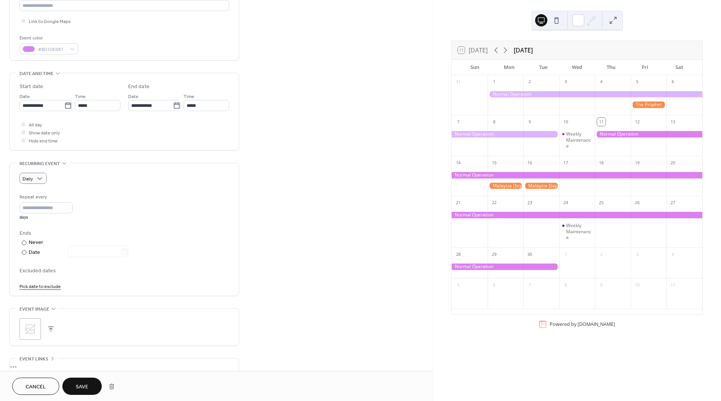
click at [49, 285] on link "Pick date to exclude" at bounding box center [40, 286] width 41 height 8
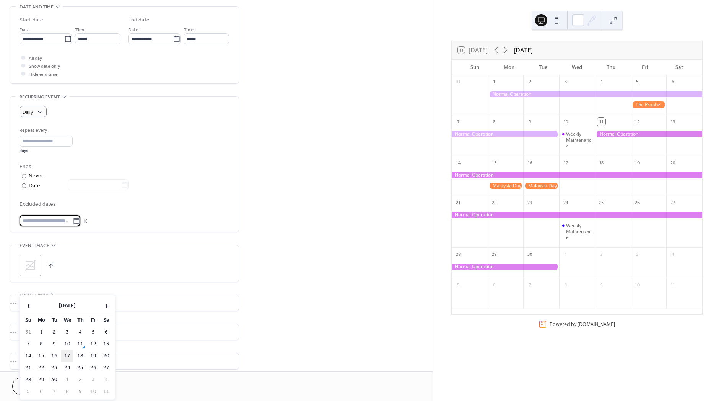
scroll to position [249, 0]
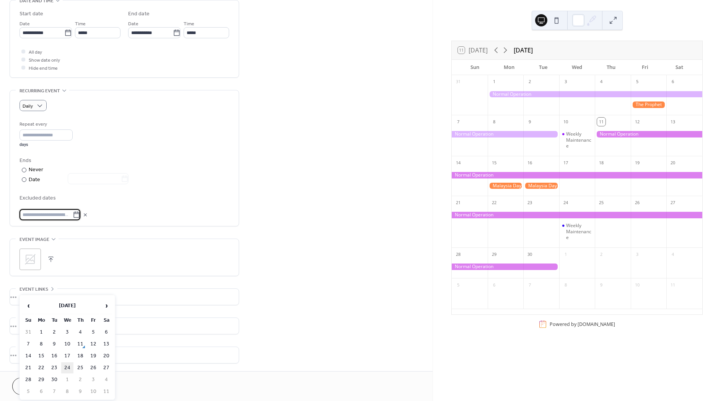
click at [68, 363] on td "24" at bounding box center [67, 367] width 12 height 11
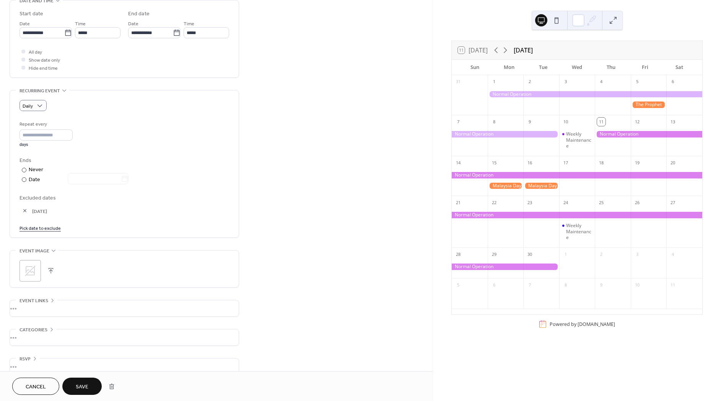
scroll to position [261, 0]
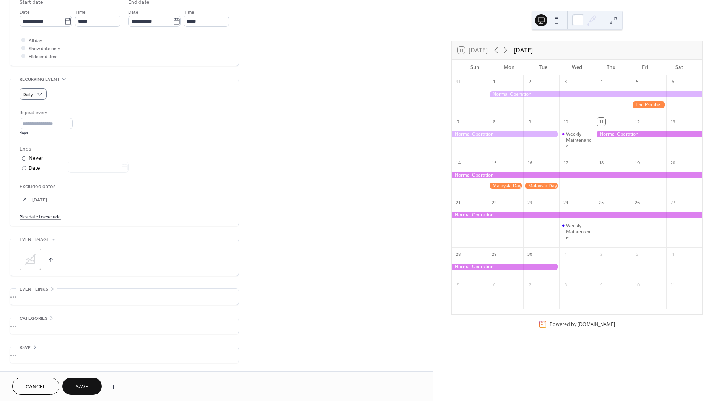
click at [88, 383] on span "Save" at bounding box center [82, 387] width 13 height 8
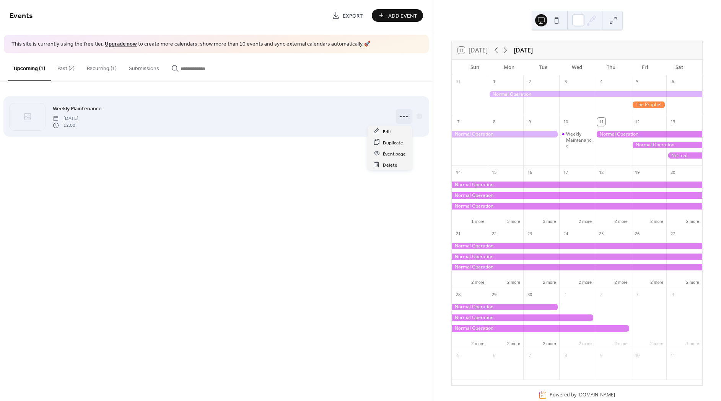
click at [406, 115] on icon at bounding box center [404, 116] width 12 height 12
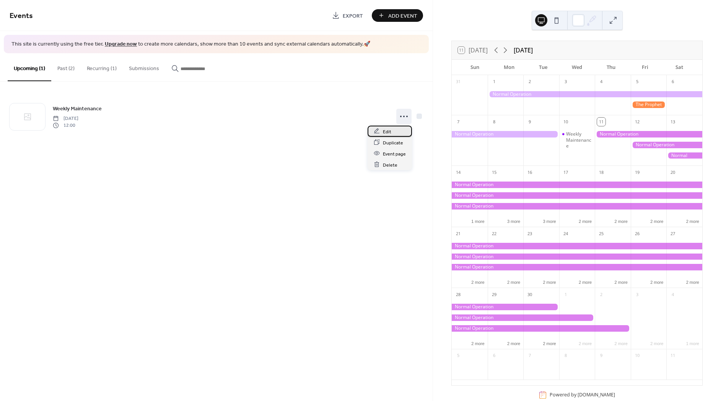
click at [383, 134] on span "Edit" at bounding box center [387, 131] width 8 height 8
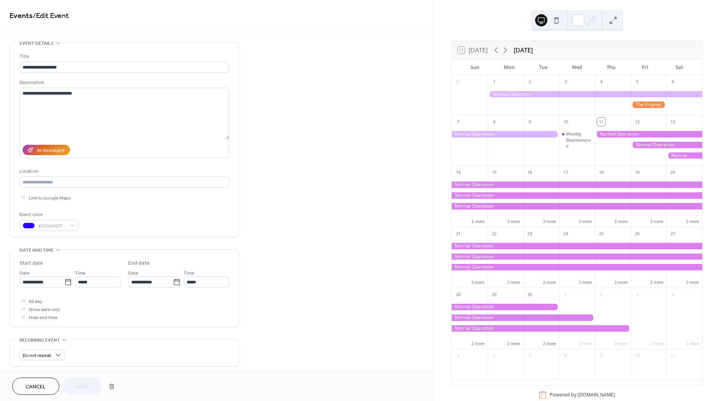
click at [43, 380] on button "Cancel" at bounding box center [35, 385] width 47 height 17
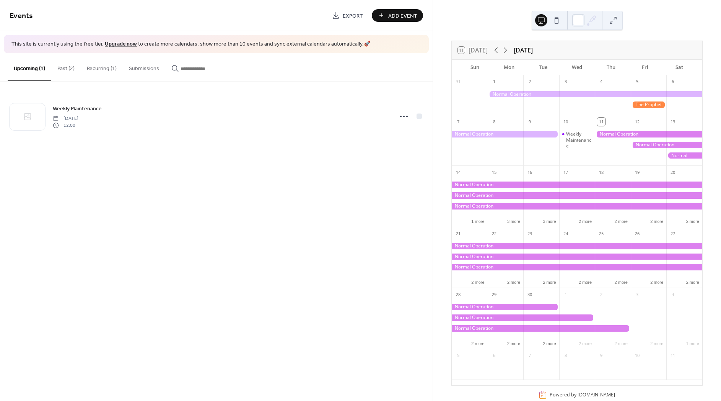
click at [61, 68] on button "Past (2)" at bounding box center [65, 66] width 29 height 27
click at [108, 69] on button "Recurring (1)" at bounding box center [102, 66] width 42 height 27
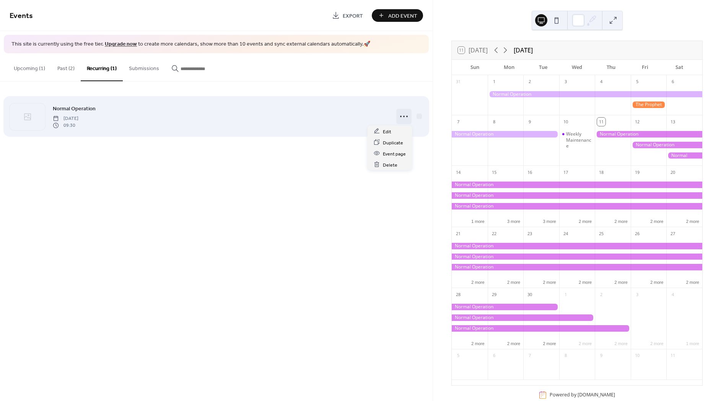
click at [407, 116] on circle at bounding box center [407, 117] width 2 height 2
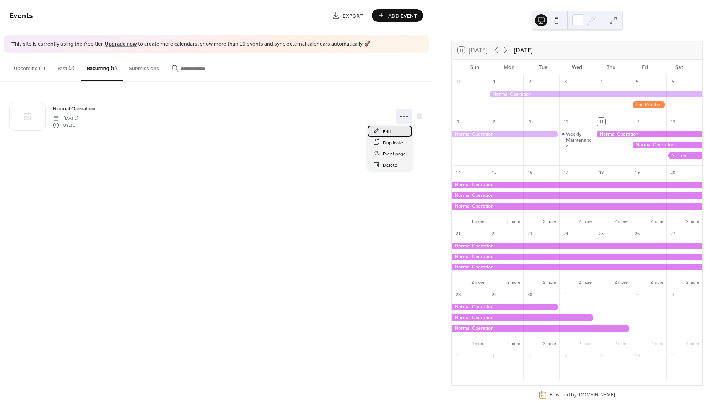
click at [399, 134] on div "Edit" at bounding box center [390, 131] width 44 height 11
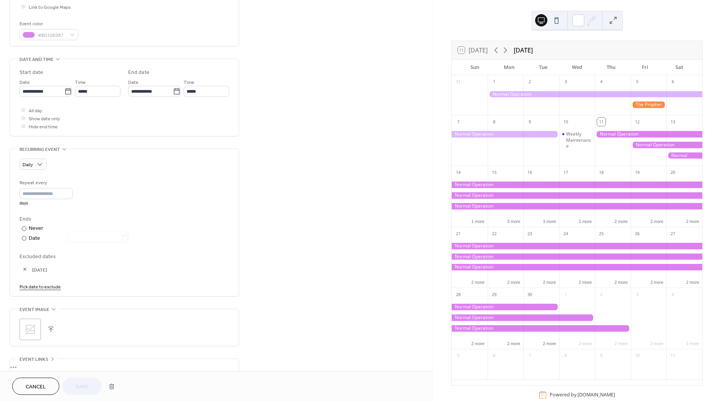
scroll to position [191, 0]
click at [23, 268] on button "button" at bounding box center [25, 268] width 11 height 11
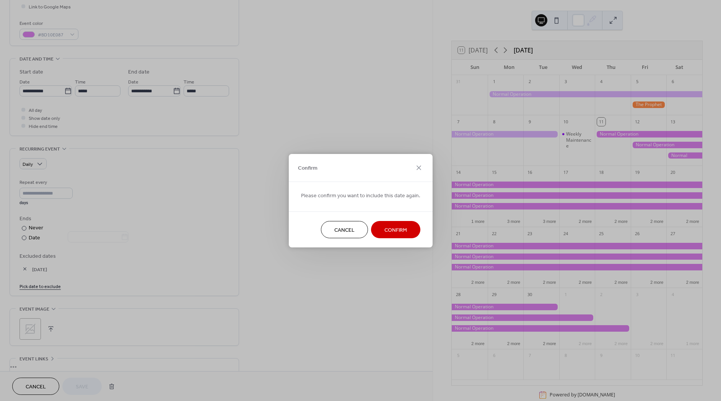
click at [390, 234] on span "Confirm" at bounding box center [396, 230] width 23 height 8
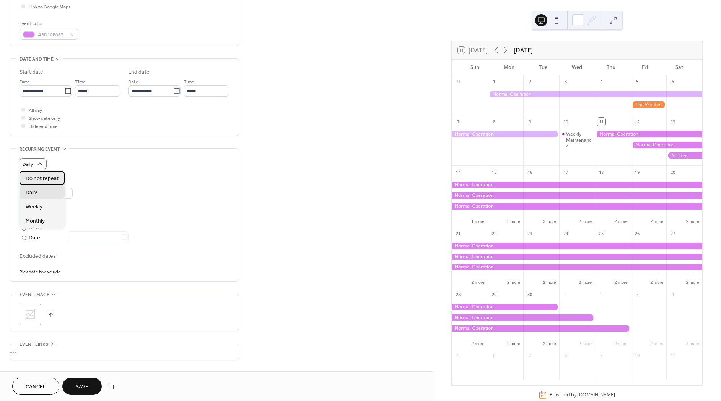
click at [47, 178] on span "Do not repeat" at bounding box center [42, 178] width 33 height 8
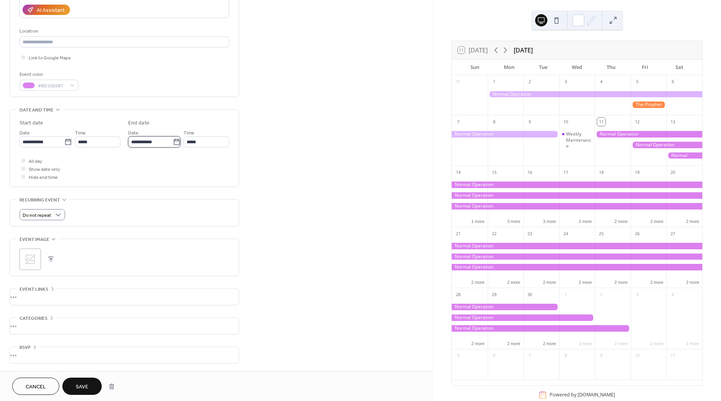
click at [157, 141] on input "**********" at bounding box center [150, 141] width 45 height 11
click at [163, 221] on td "23" at bounding box center [163, 222] width 12 height 11
type input "**********"
click at [204, 143] on input "*****" at bounding box center [207, 141] width 46 height 11
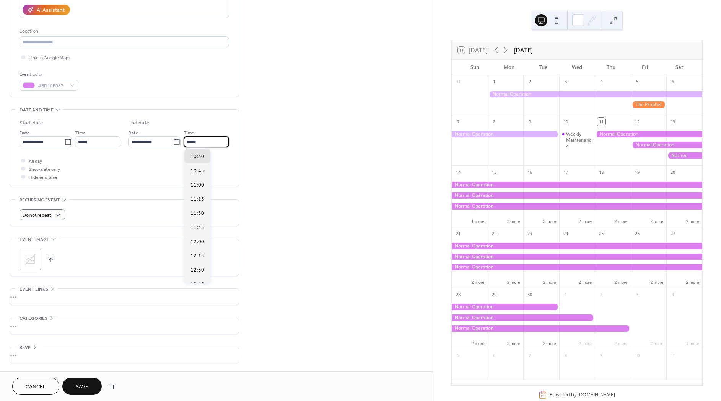
click at [204, 143] on input "*****" at bounding box center [207, 141] width 46 height 11
click at [199, 206] on span "18:00" at bounding box center [198, 207] width 14 height 8
type input "*****"
click at [86, 383] on span "Save" at bounding box center [82, 387] width 13 height 8
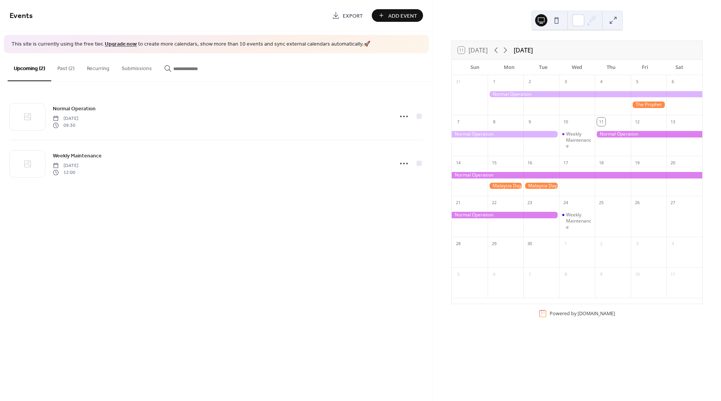
click at [129, 46] on link "Upgrade now" at bounding box center [121, 44] width 32 height 10
